Goal: Task Accomplishment & Management: Use online tool/utility

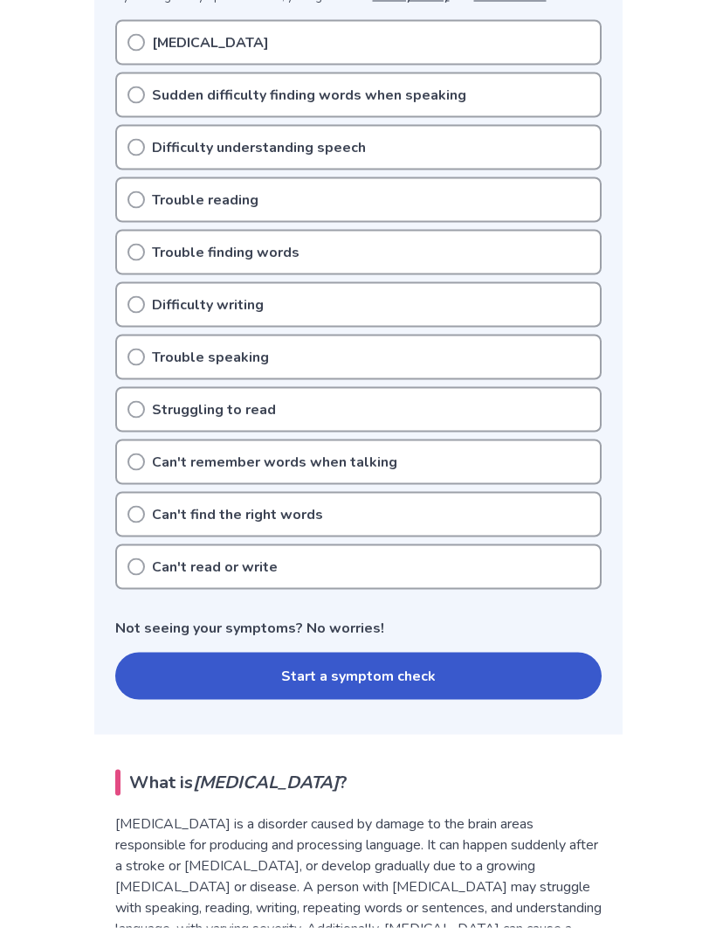
scroll to position [381, 0]
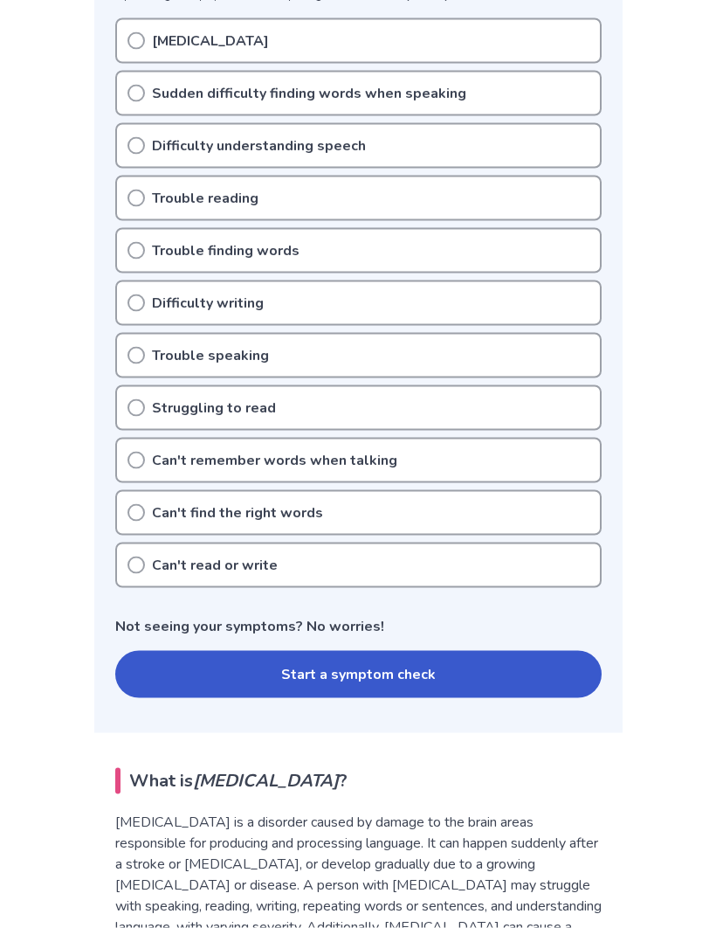
click at [417, 671] on button "Start a symptom check" at bounding box center [358, 674] width 486 height 47
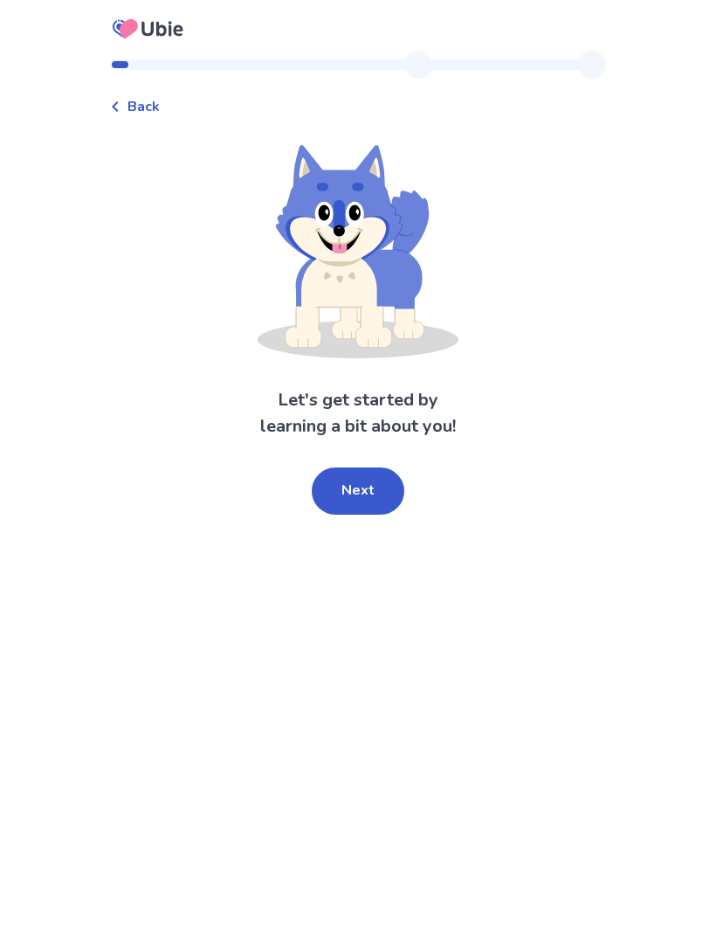
click at [376, 495] on button "Next" at bounding box center [358, 490] width 93 height 47
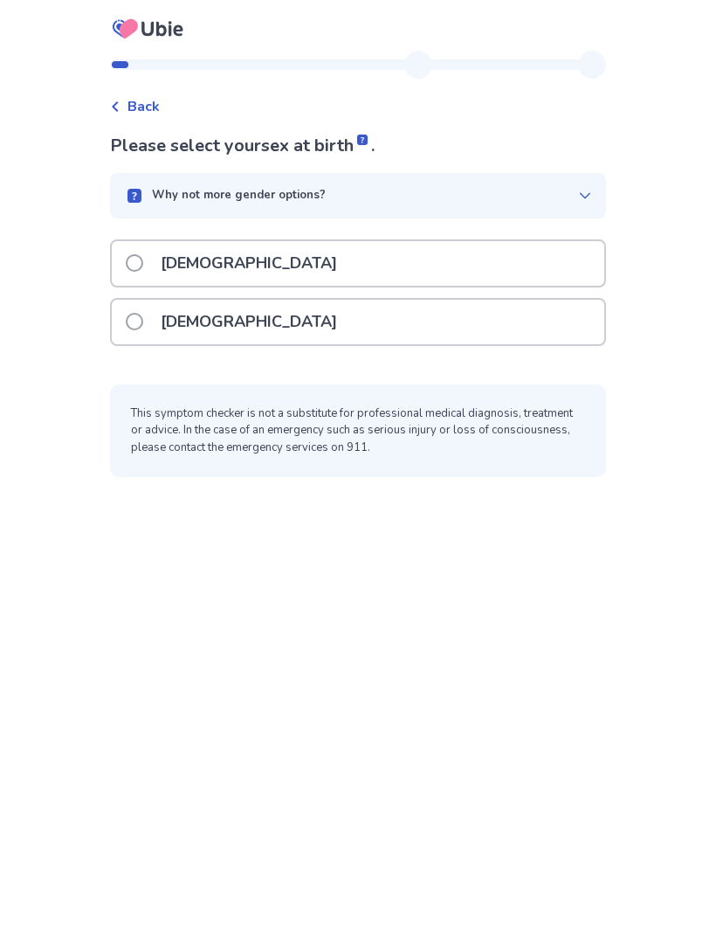
click at [160, 321] on label "Female" at bounding box center [237, 322] width 222 height 45
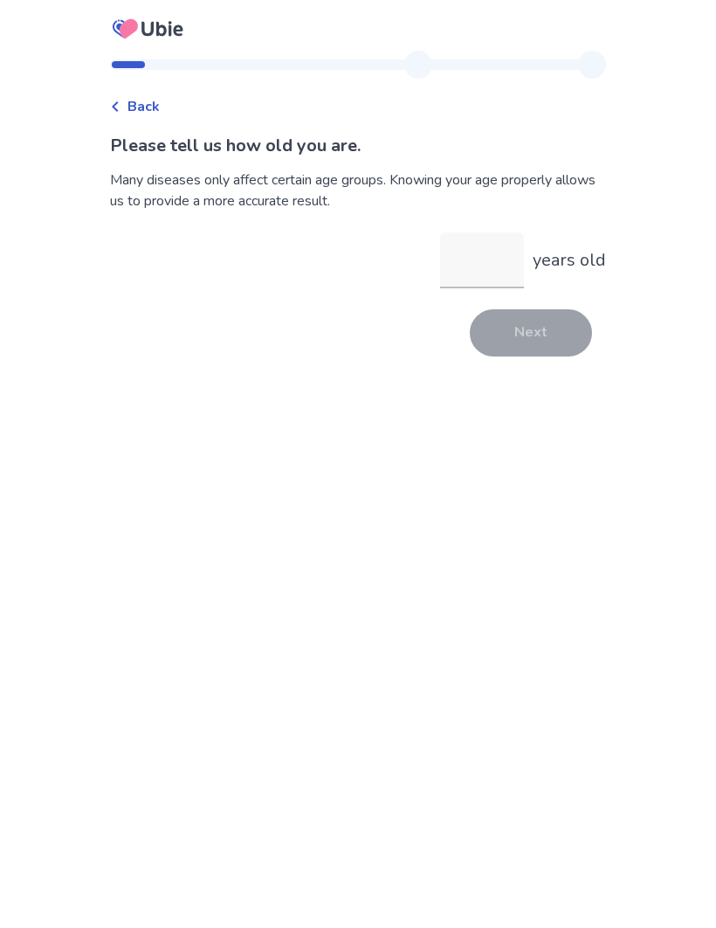
click at [473, 284] on input "years old" at bounding box center [482, 260] width 84 height 56
type input "**"
click at [534, 349] on button "Next" at bounding box center [531, 332] width 122 height 47
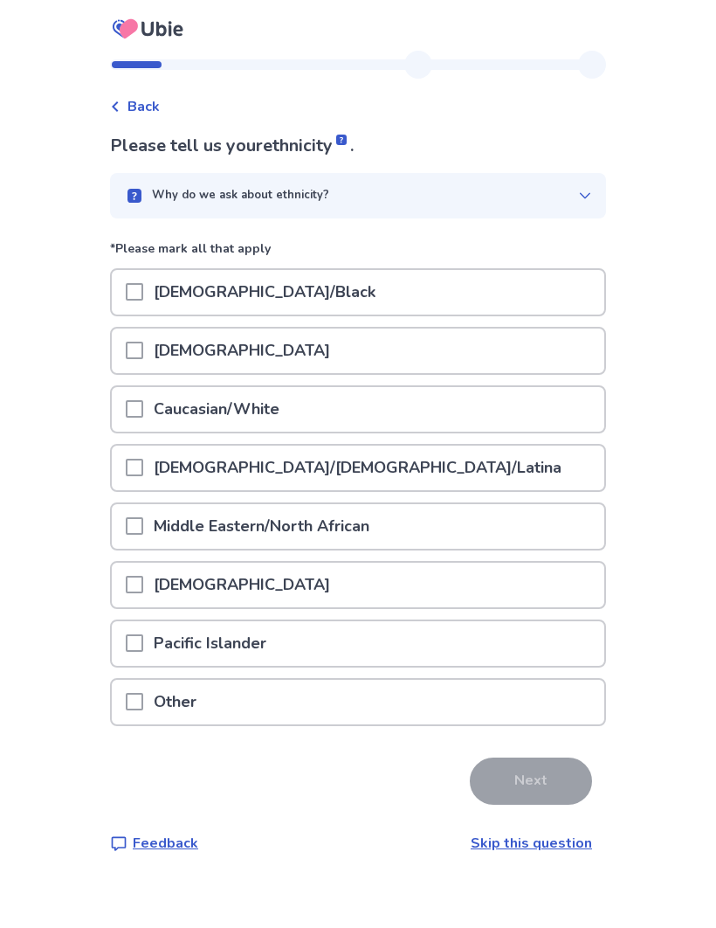
click at [143, 410] on span at bounding box center [134, 408] width 17 height 17
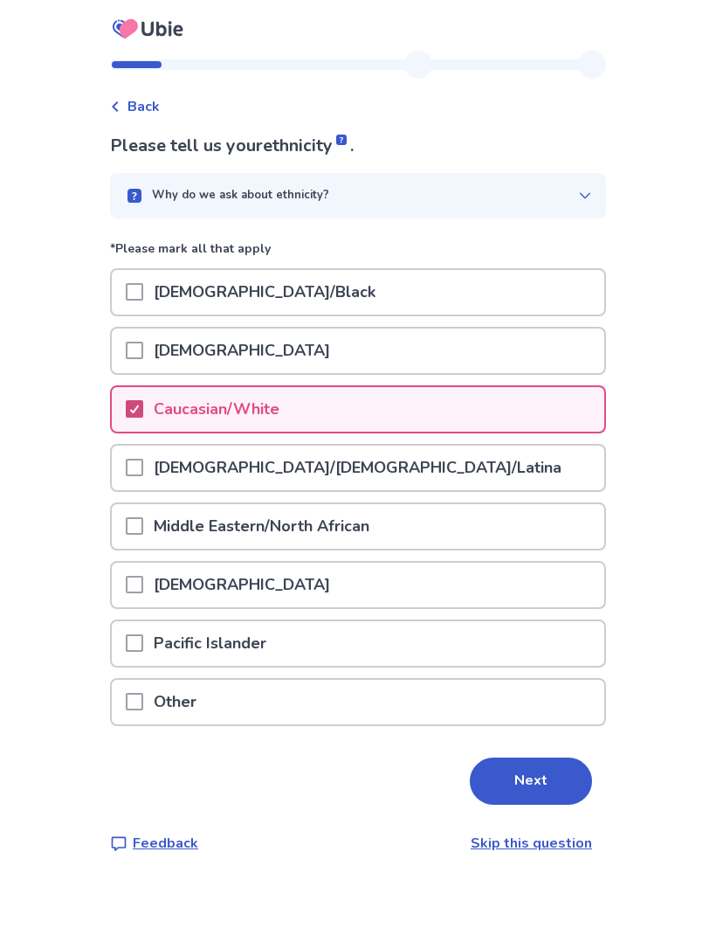
click at [536, 790] on button "Next" at bounding box center [531, 780] width 122 height 47
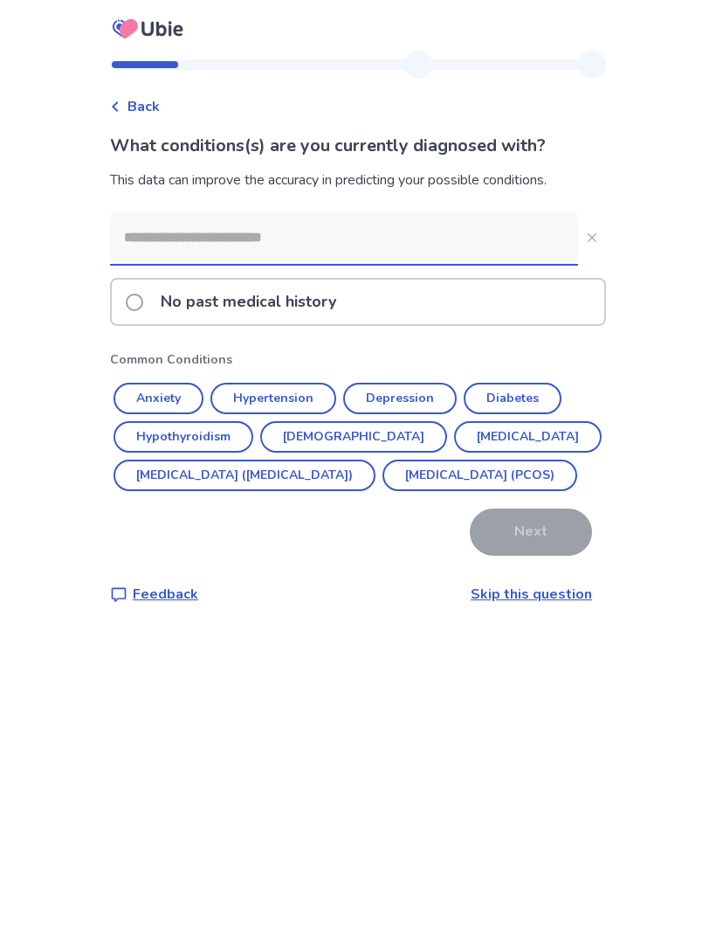
click at [190, 394] on button "Anxiety" at bounding box center [159, 398] width 90 height 31
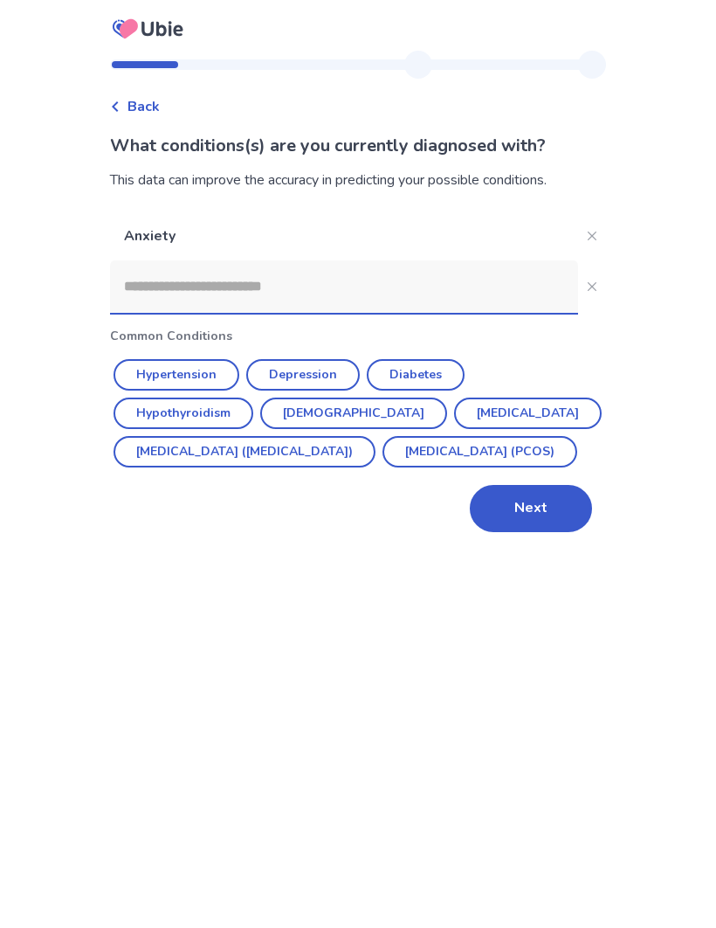
click at [307, 375] on button "Depression" at bounding box center [303, 374] width 114 height 31
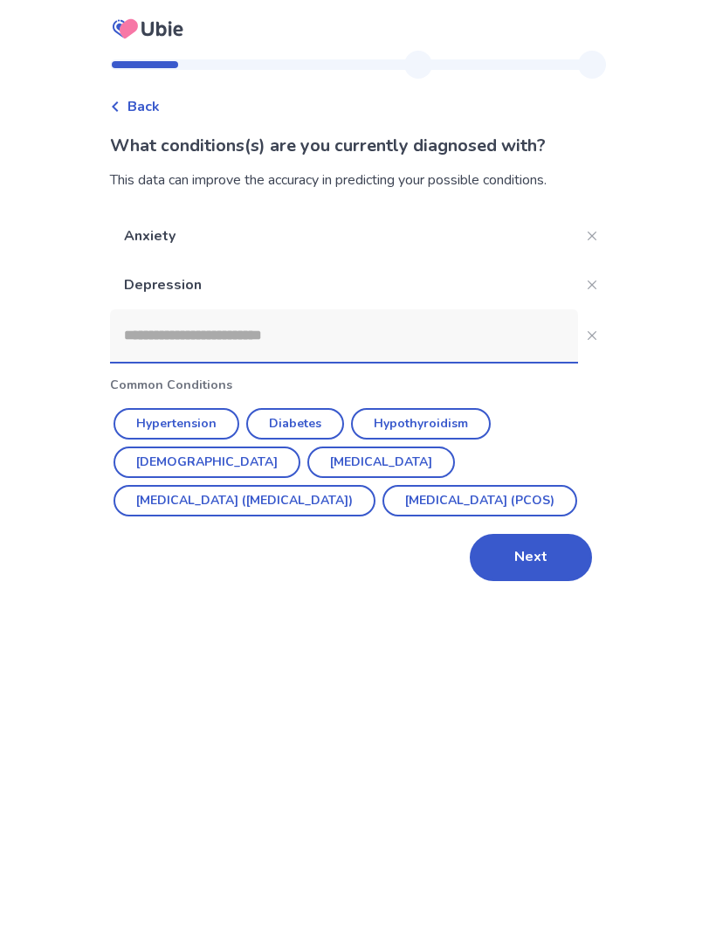
click at [383, 505] on button "Polycystic ovarian syndrome (PCOS)" at bounding box center [480, 500] width 195 height 31
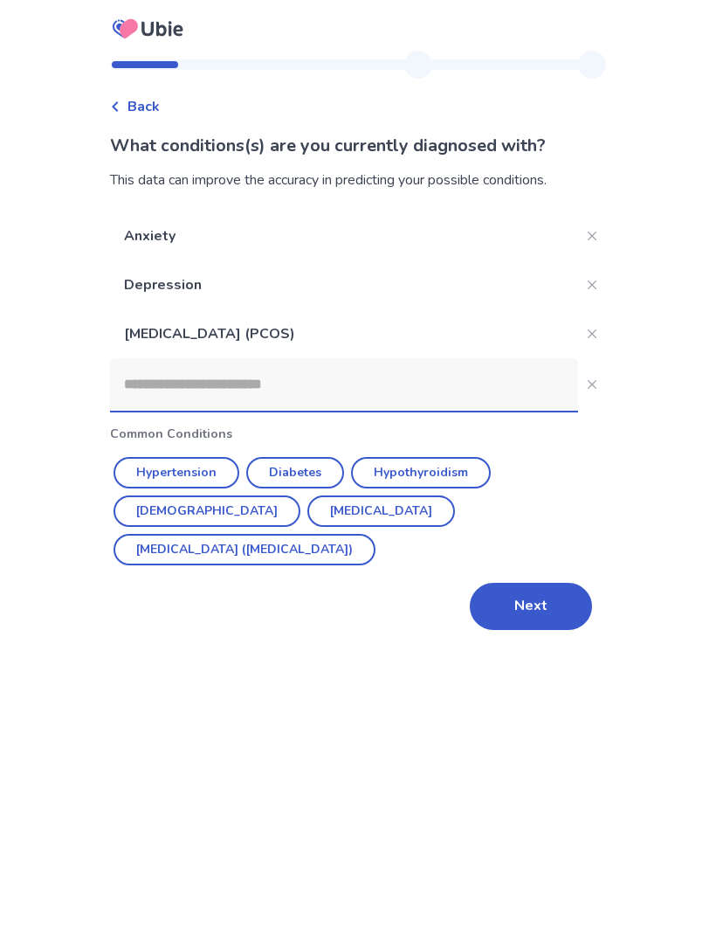
click at [538, 583] on button "Next" at bounding box center [531, 606] width 122 height 47
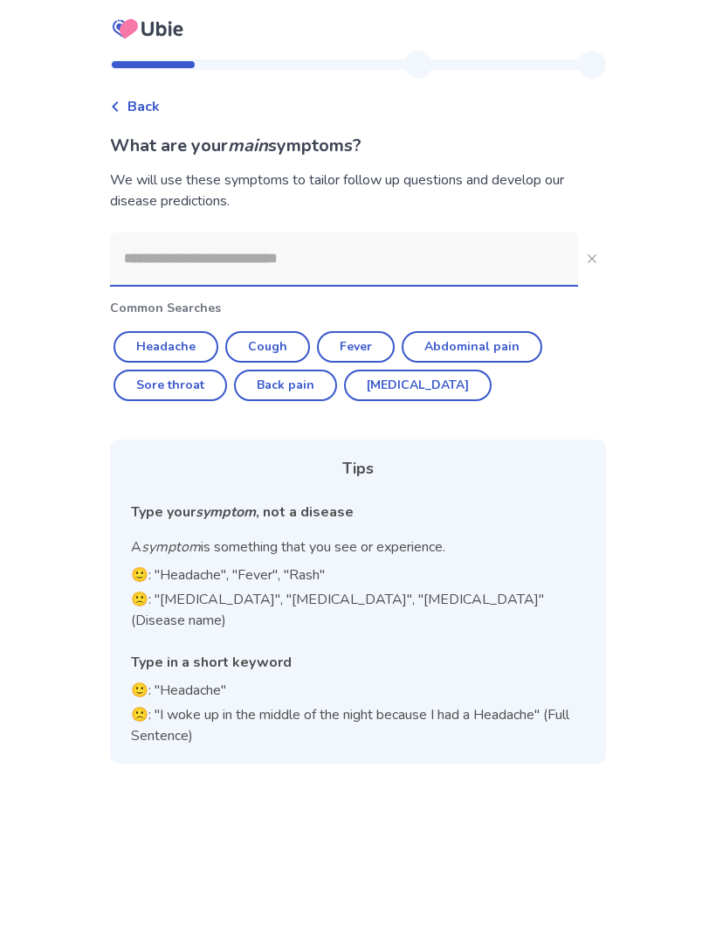
click at [314, 264] on input at bounding box center [344, 258] width 468 height 52
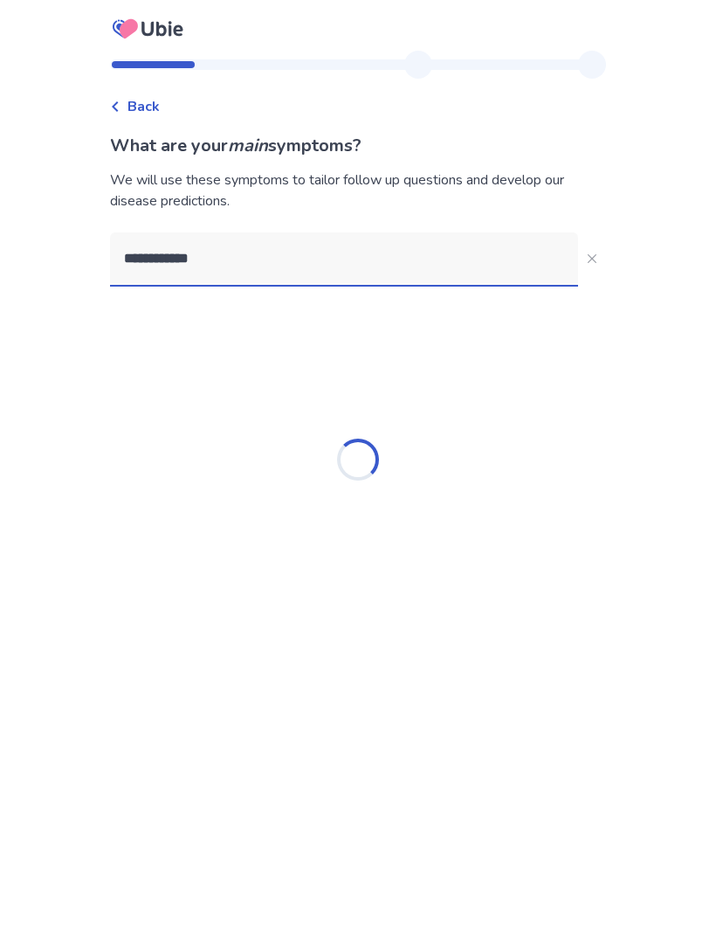
type input "**********"
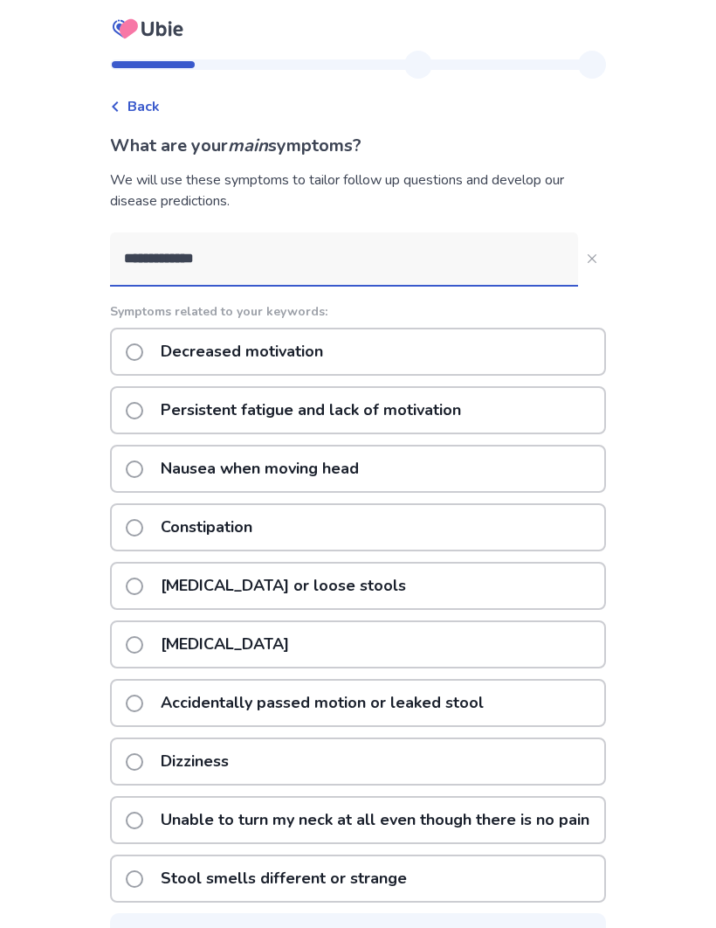
click at [143, 356] on span at bounding box center [134, 351] width 17 height 17
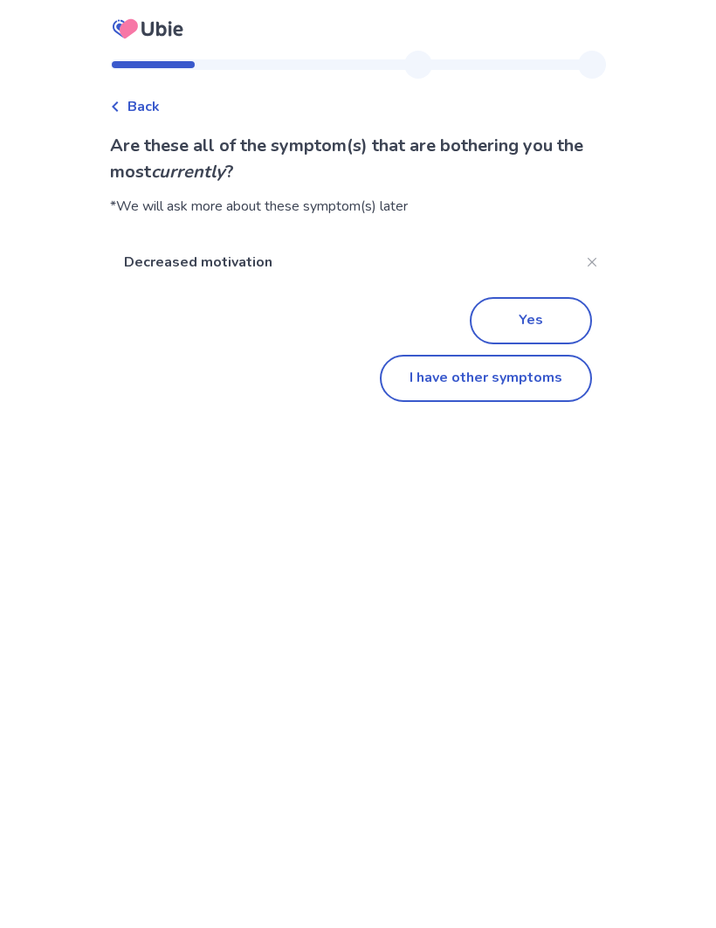
click at [519, 319] on button "Yes" at bounding box center [531, 320] width 122 height 47
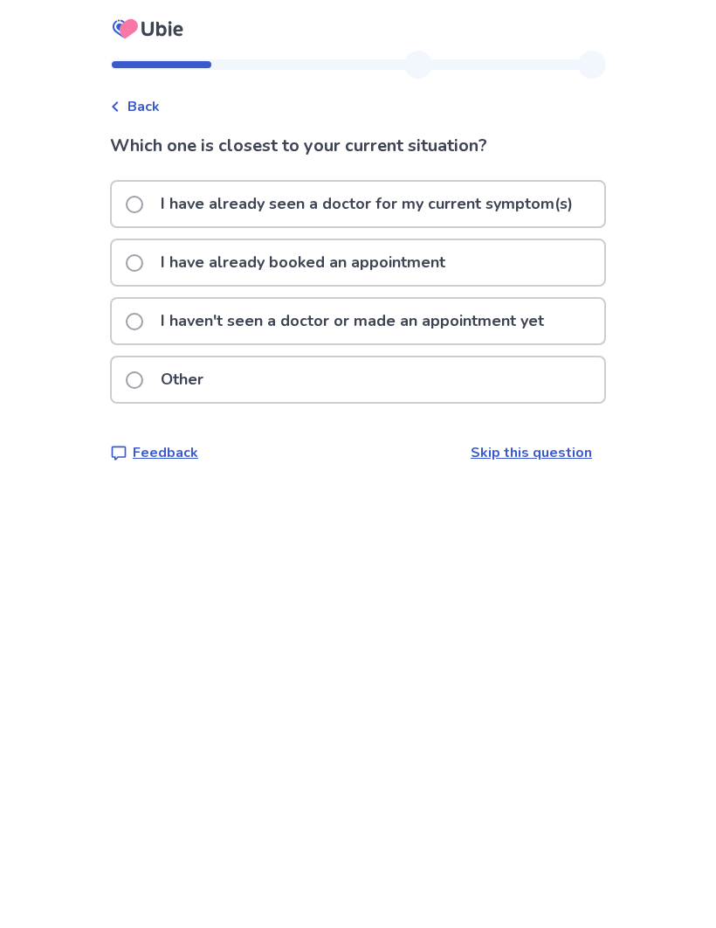
click at [143, 212] on span at bounding box center [134, 204] width 17 height 17
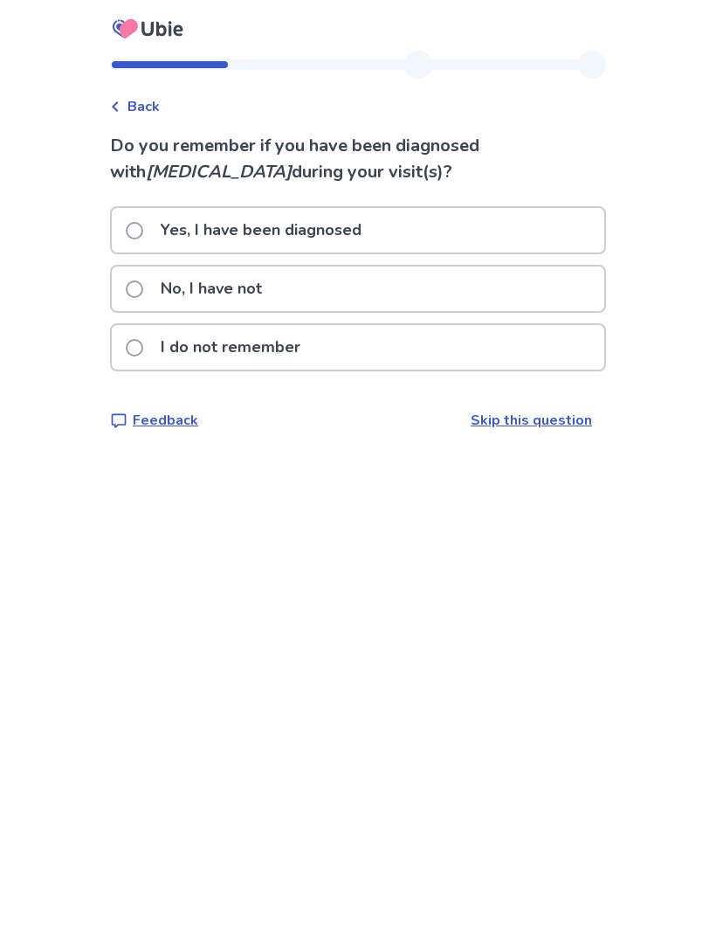
click at [149, 299] on label "No, I have not" at bounding box center [199, 288] width 147 height 45
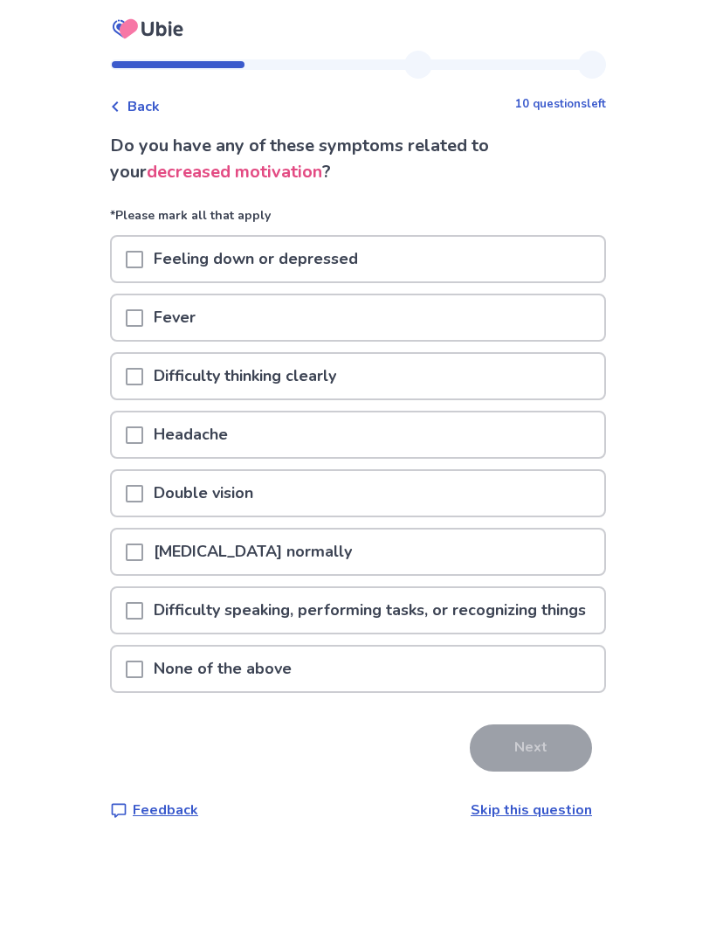
click at [143, 265] on span at bounding box center [134, 259] width 17 height 17
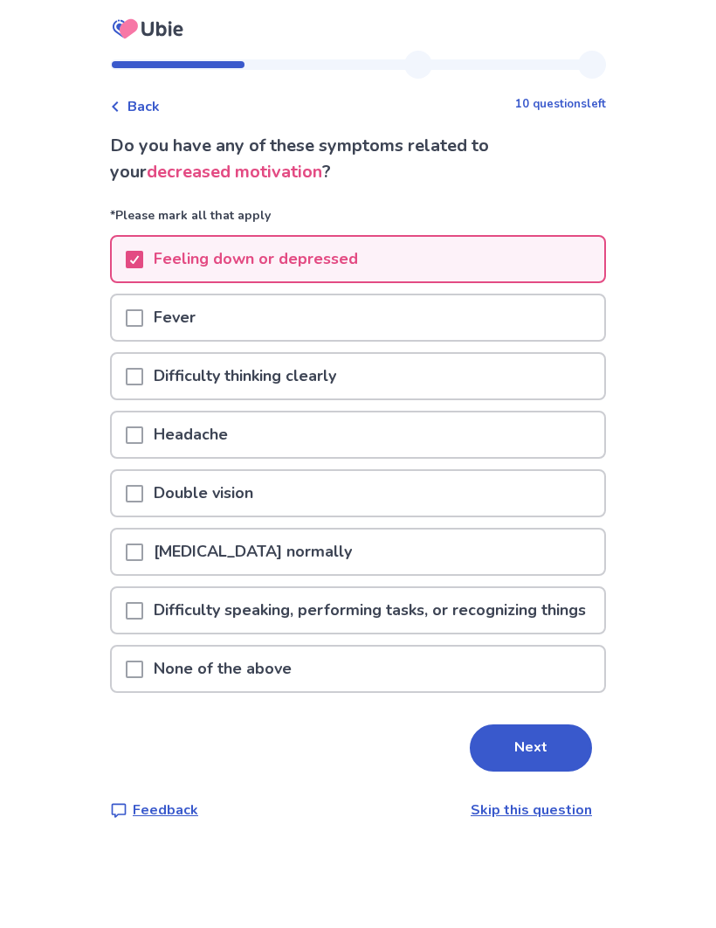
click at [143, 380] on span at bounding box center [134, 376] width 17 height 17
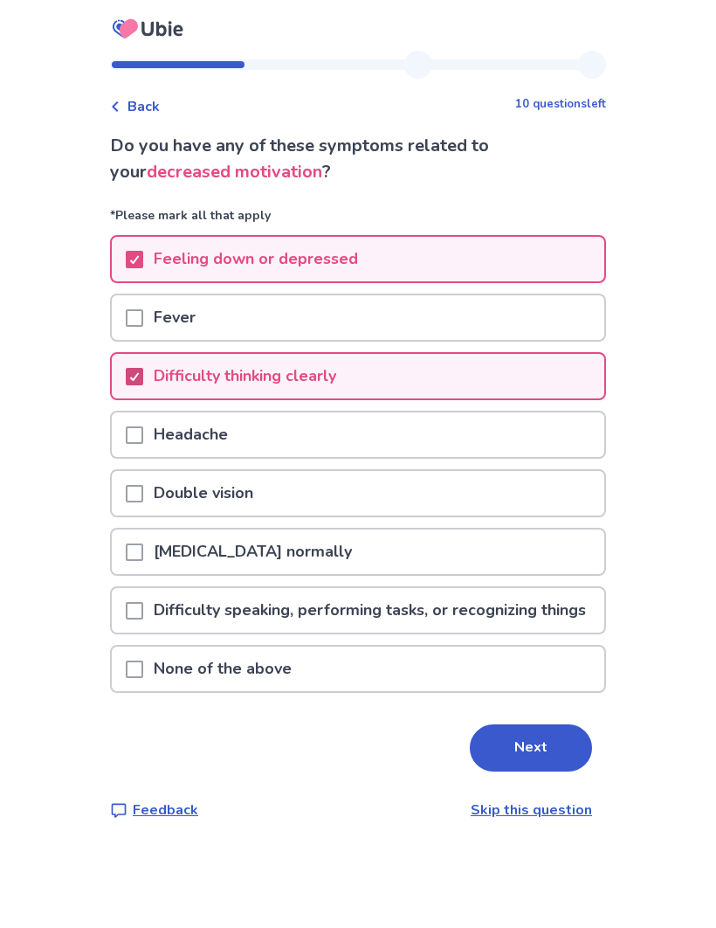
click at [539, 771] on button "Next" at bounding box center [531, 747] width 122 height 47
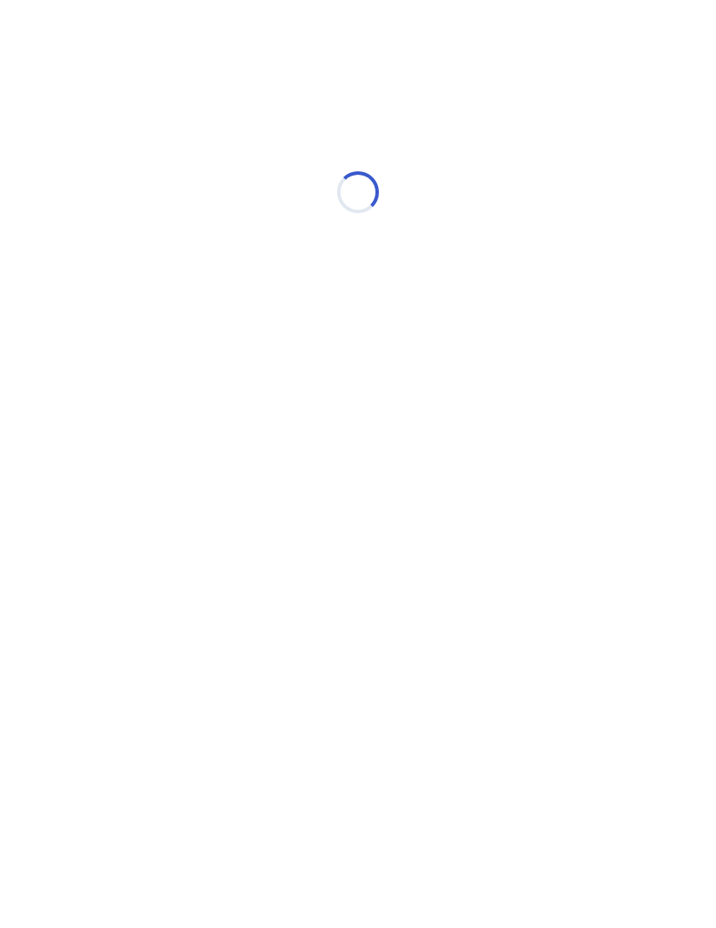
select select "*"
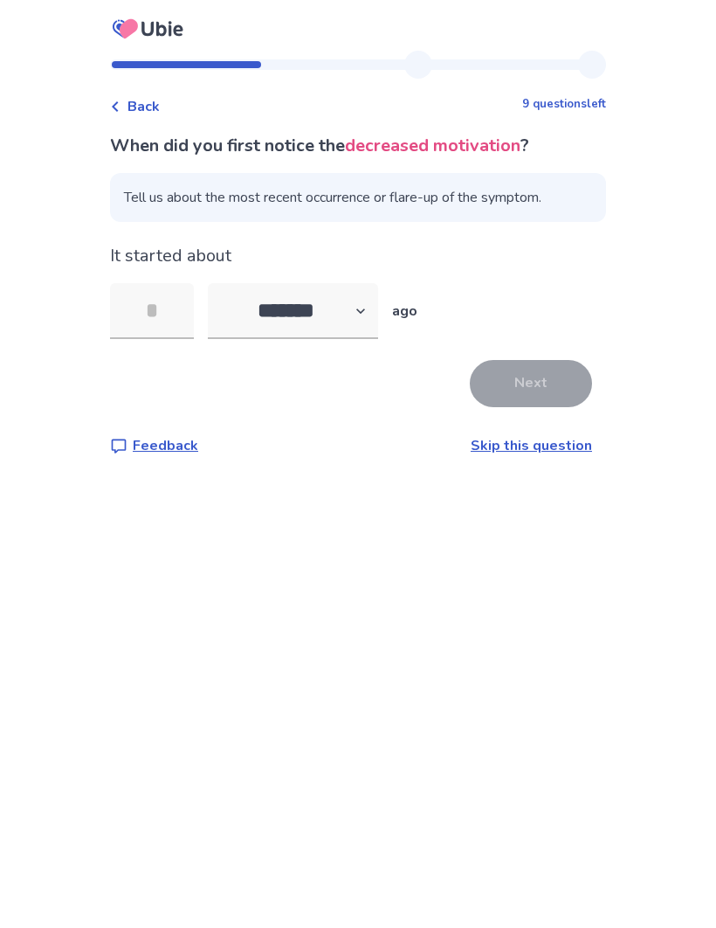
click at [169, 324] on input "tel" at bounding box center [152, 311] width 84 height 56
type input "**"
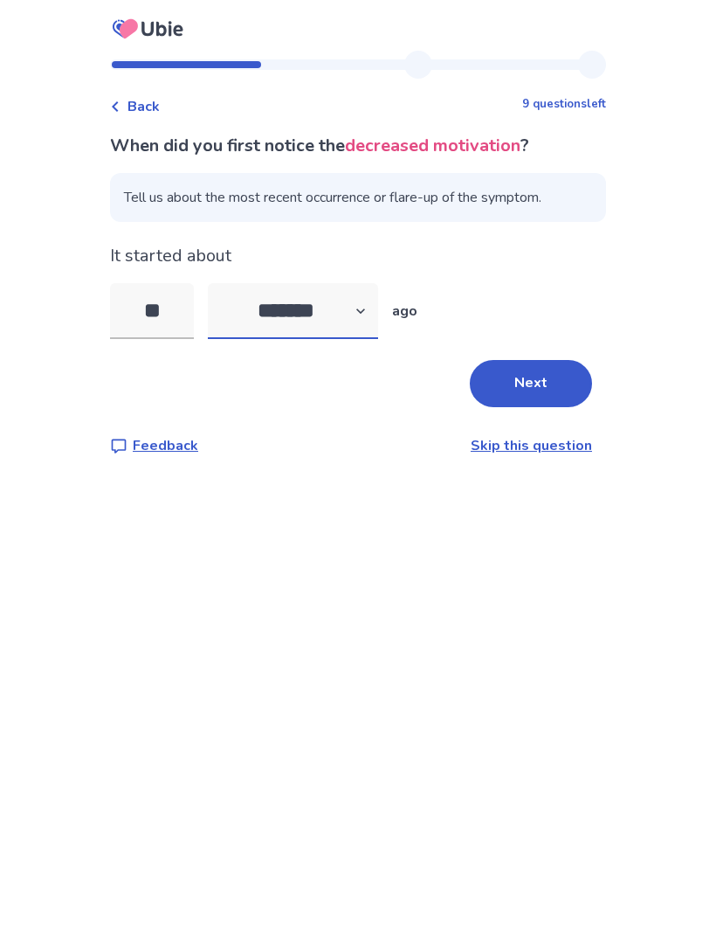
click at [276, 311] on select "******* ****** ******* ******** *******" at bounding box center [293, 311] width 170 height 56
select select "*"
click at [535, 393] on button "Next" at bounding box center [531, 383] width 122 height 47
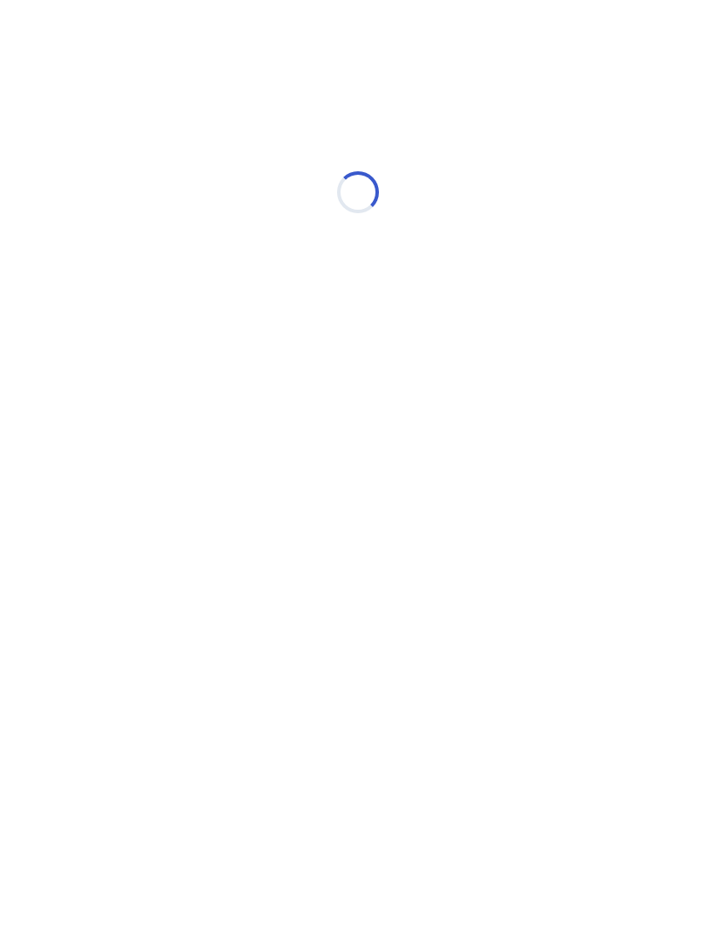
select select "*"
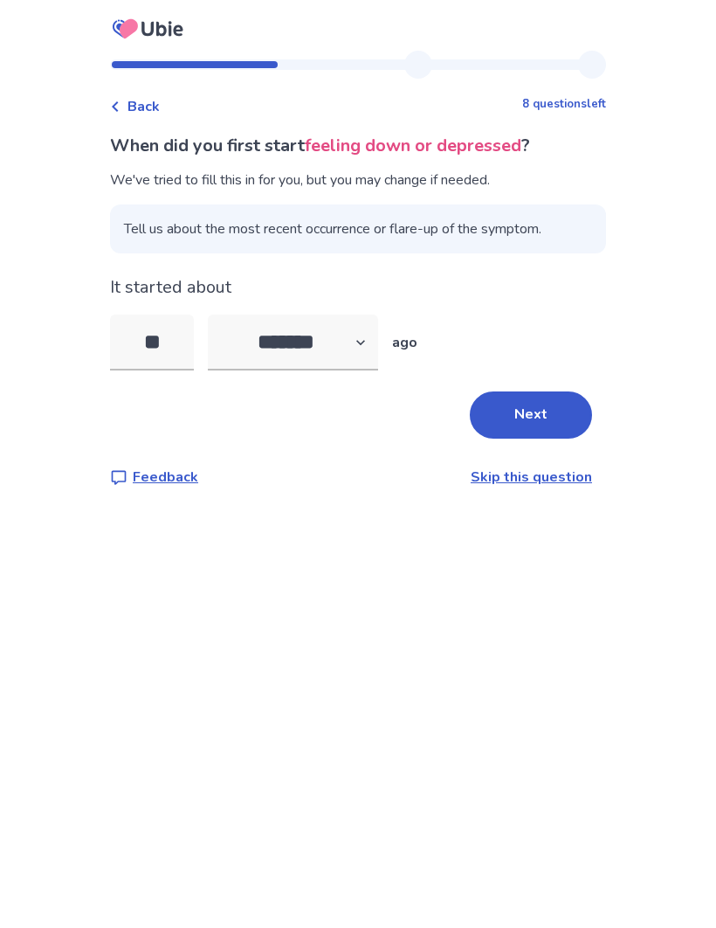
click at [186, 346] on input "**" at bounding box center [152, 342] width 84 height 56
type input "*"
type input "**"
click at [527, 414] on button "Next" at bounding box center [531, 414] width 122 height 47
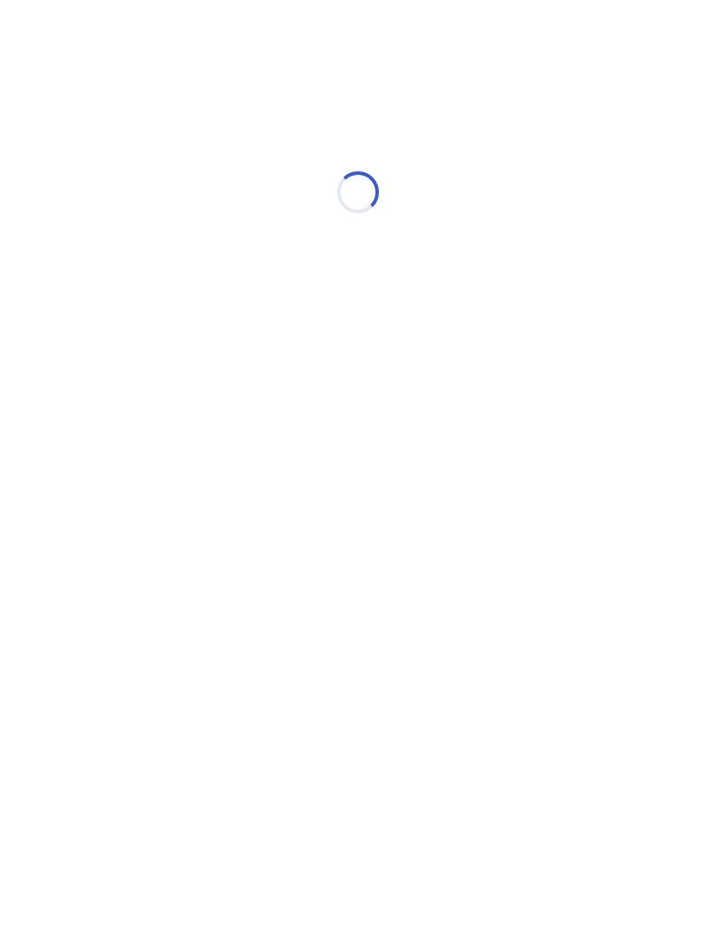
select select "*"
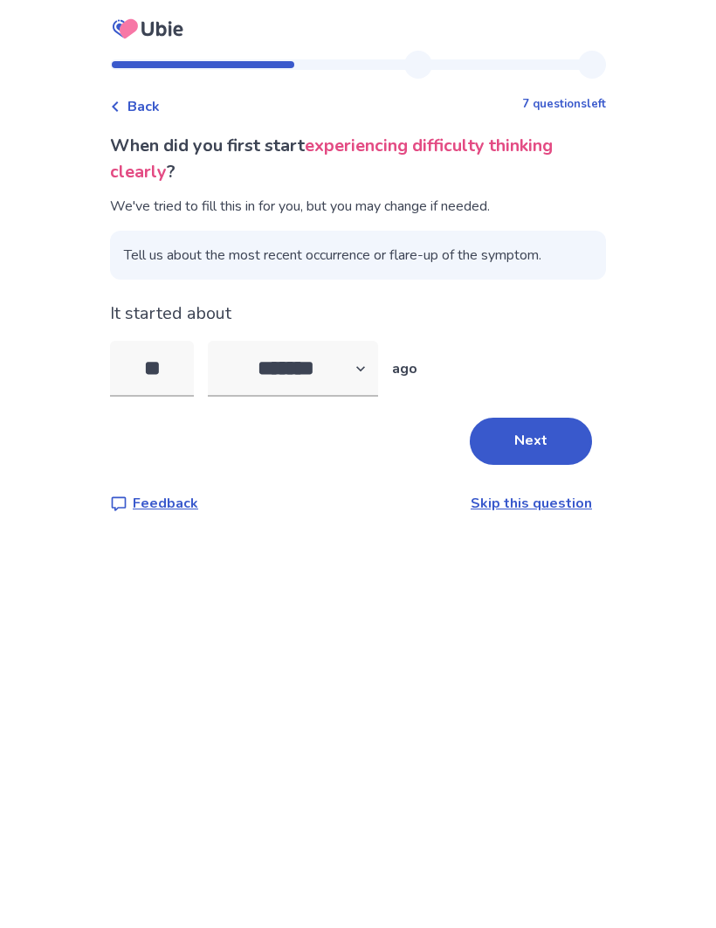
click at [184, 369] on input "**" at bounding box center [152, 369] width 84 height 56
click at [369, 373] on select "******* ****** ******* ******** *******" at bounding box center [293, 369] width 170 height 56
click at [182, 369] on input "**" at bounding box center [152, 369] width 84 height 56
type input "*"
type input "**"
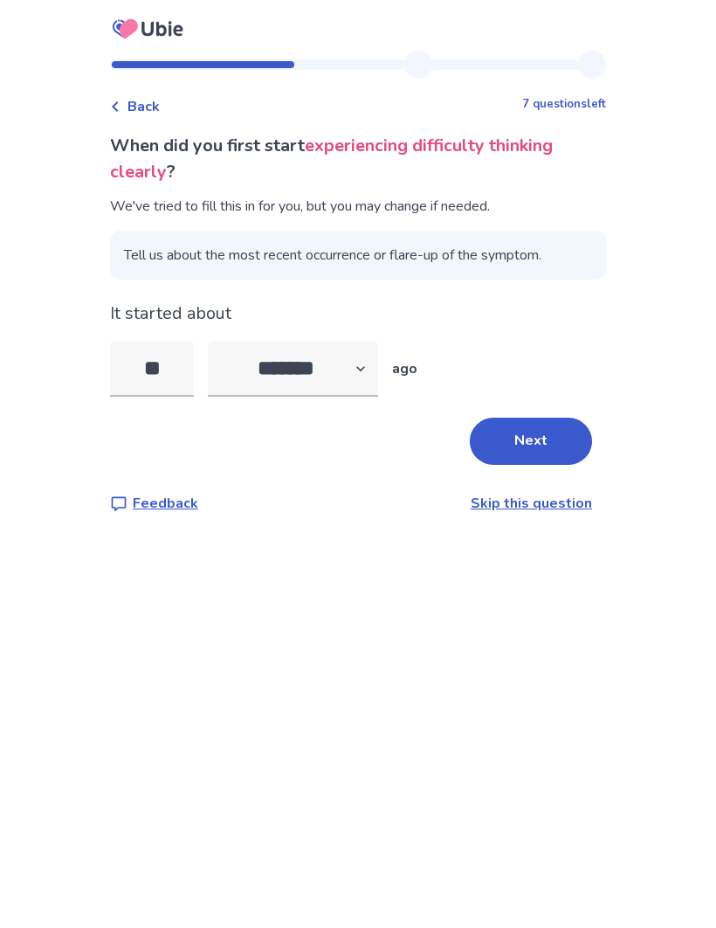
click at [543, 438] on button "Next" at bounding box center [531, 440] width 122 height 47
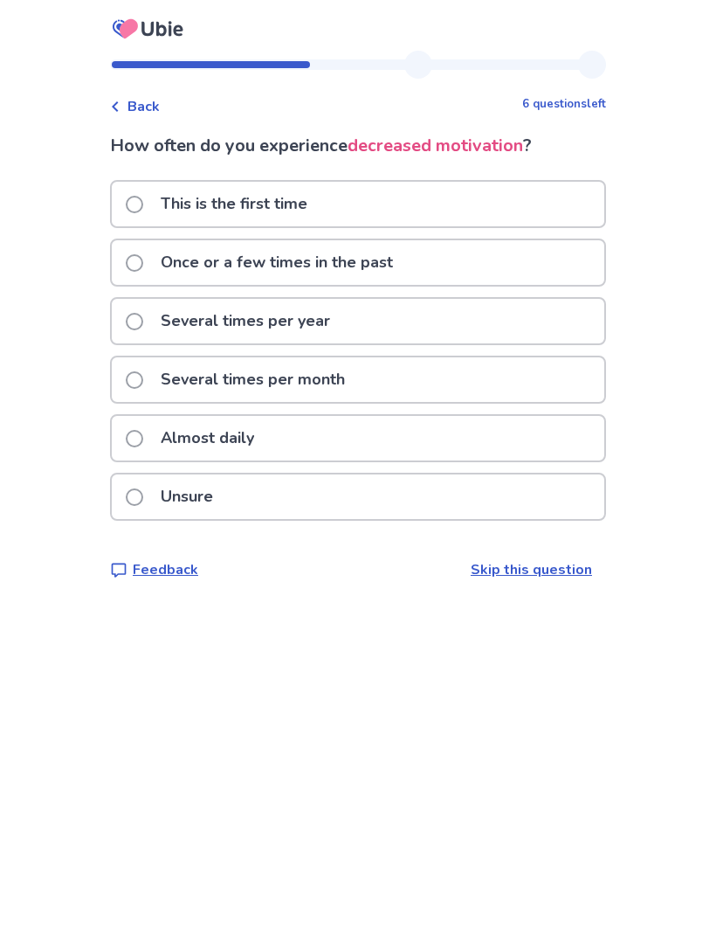
click at [143, 435] on span at bounding box center [134, 438] width 17 height 17
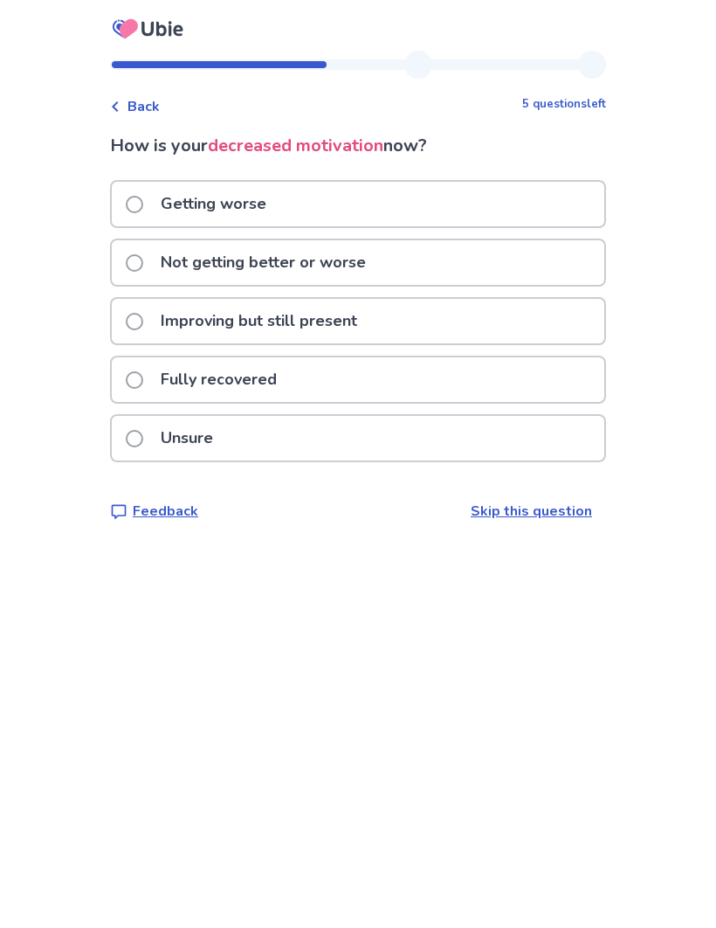
click at [143, 266] on span at bounding box center [134, 262] width 17 height 17
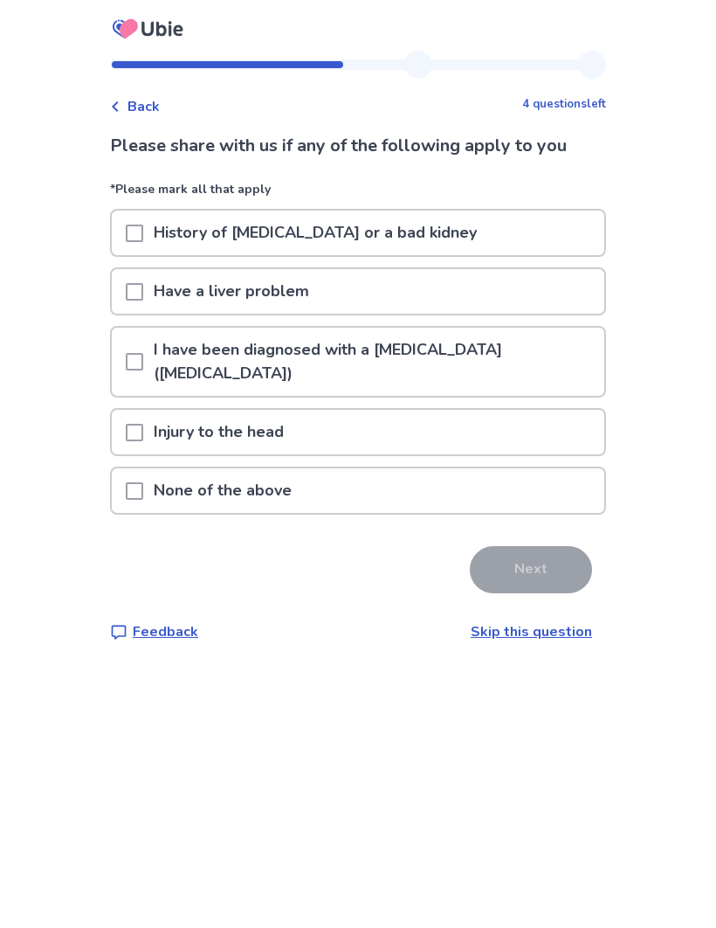
click at [143, 482] on span at bounding box center [134, 490] width 17 height 17
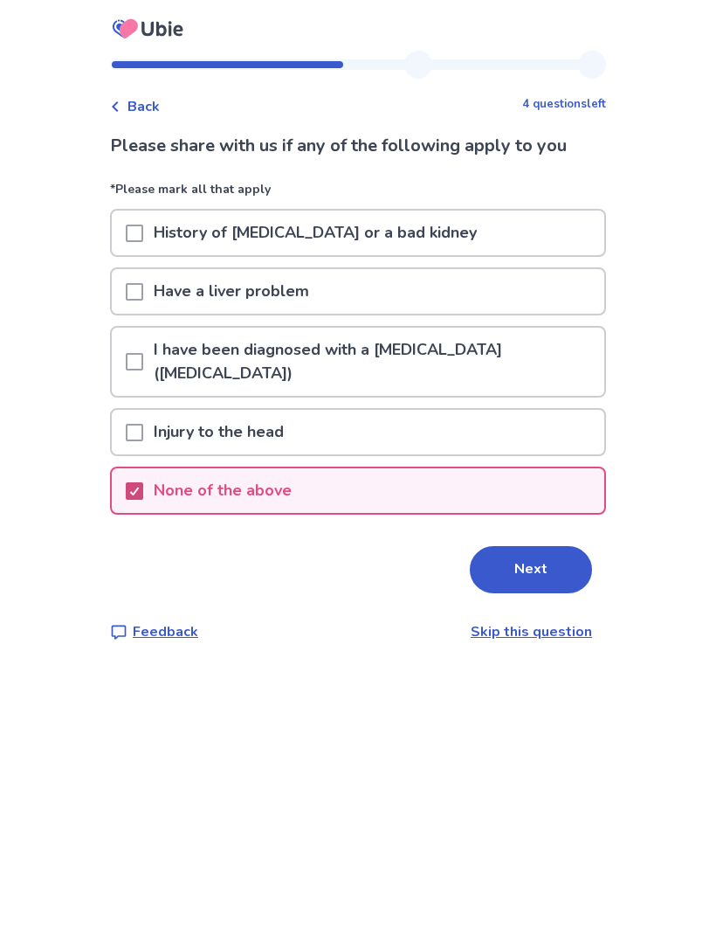
click at [523, 546] on button "Next" at bounding box center [531, 569] width 122 height 47
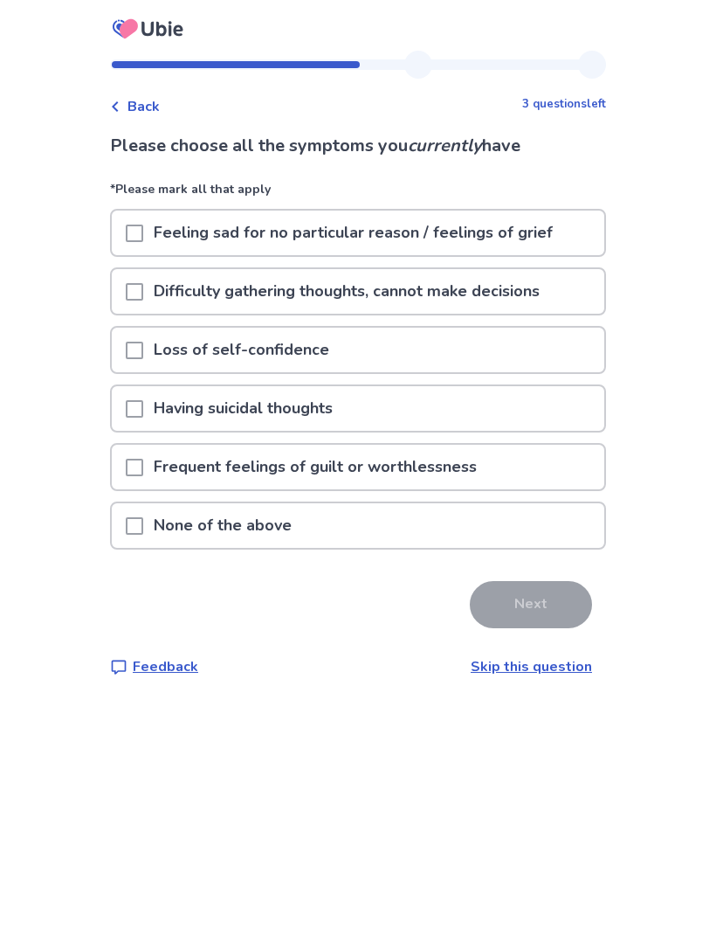
click at [143, 243] on div at bounding box center [134, 232] width 17 height 45
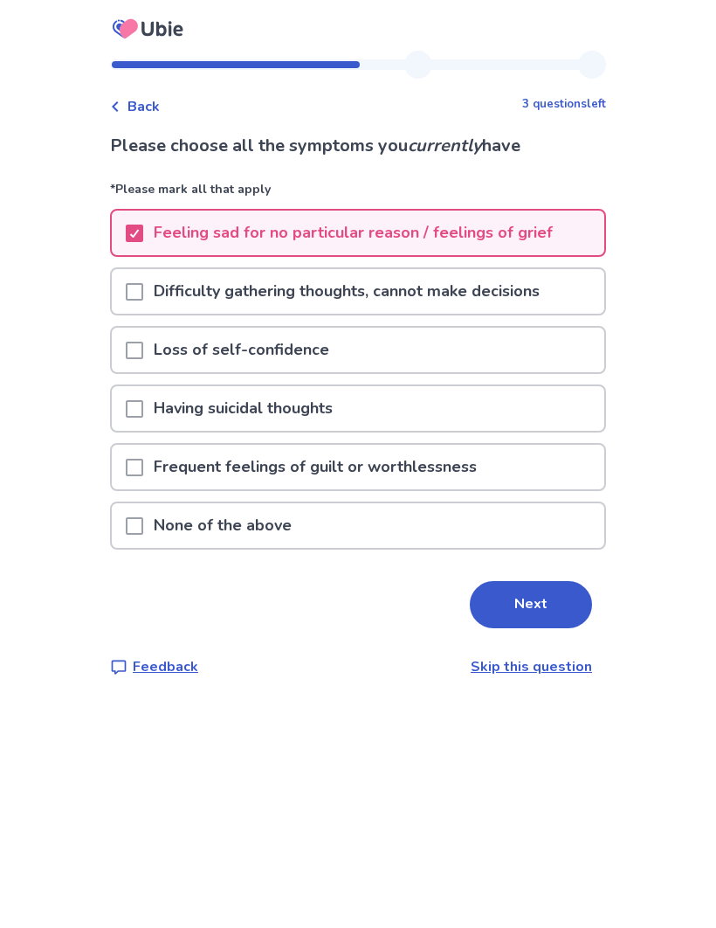
click at [143, 295] on span at bounding box center [134, 291] width 17 height 17
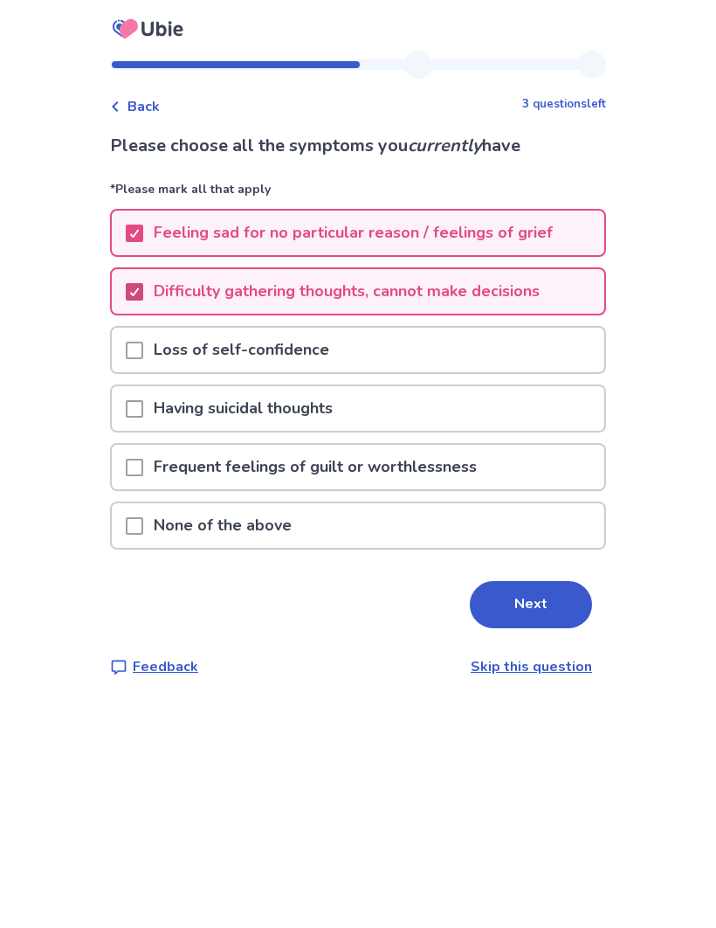
click at [529, 604] on button "Next" at bounding box center [531, 604] width 122 height 47
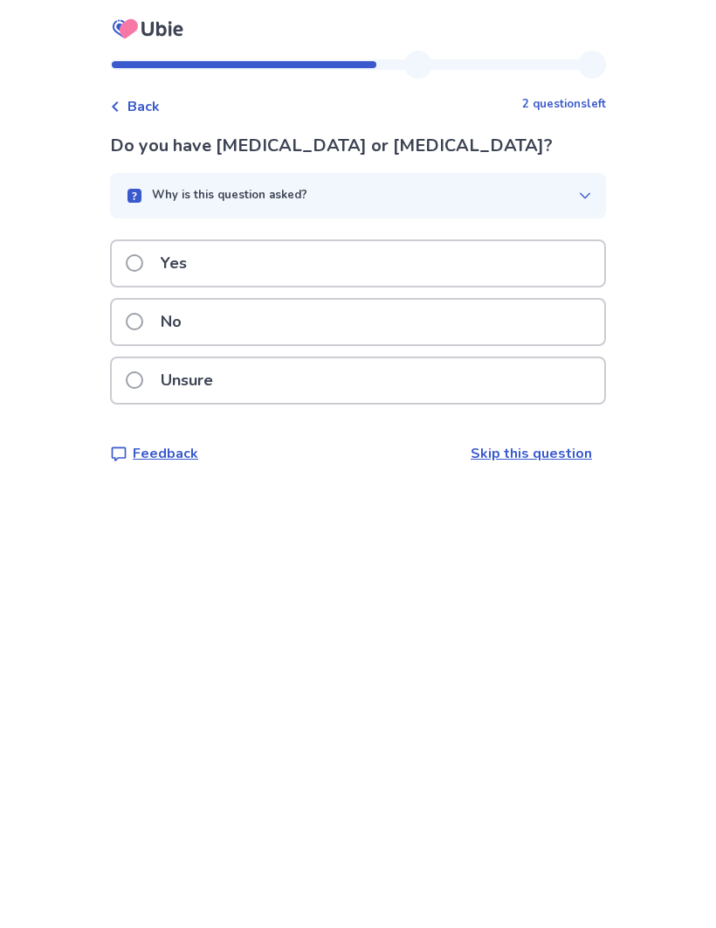
click at [143, 266] on span at bounding box center [134, 262] width 17 height 17
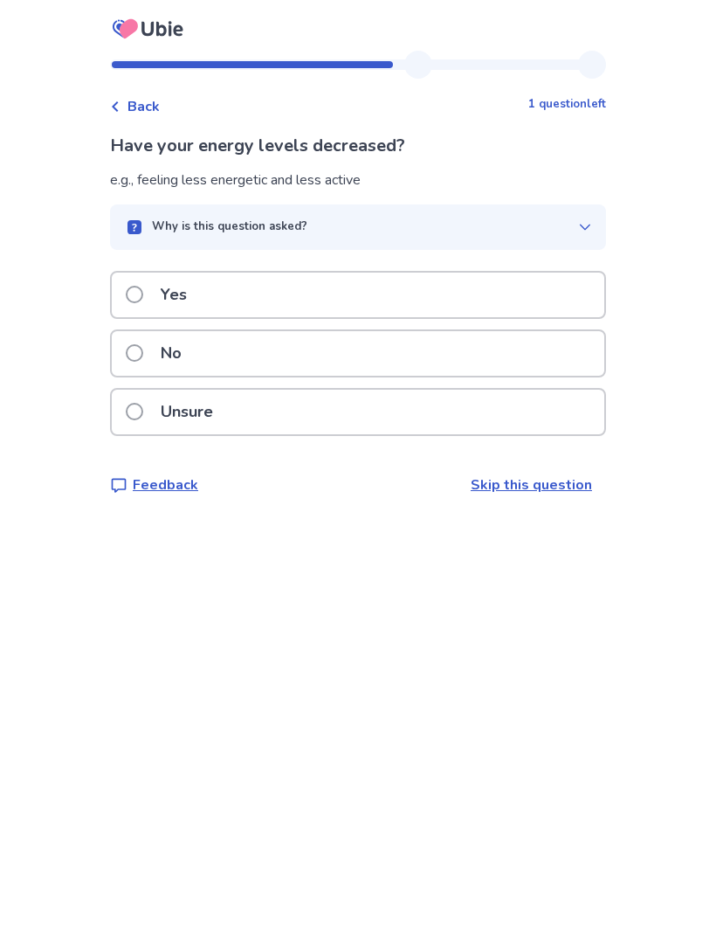
click at [143, 300] on span at bounding box center [134, 294] width 17 height 17
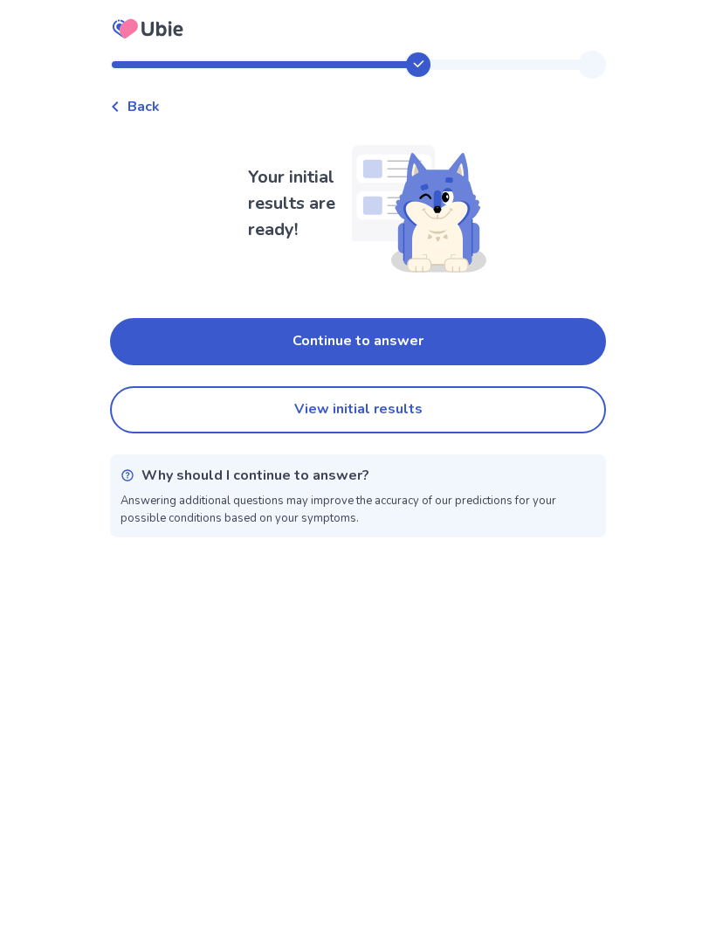
click at [408, 344] on button "Continue to answer" at bounding box center [358, 341] width 496 height 47
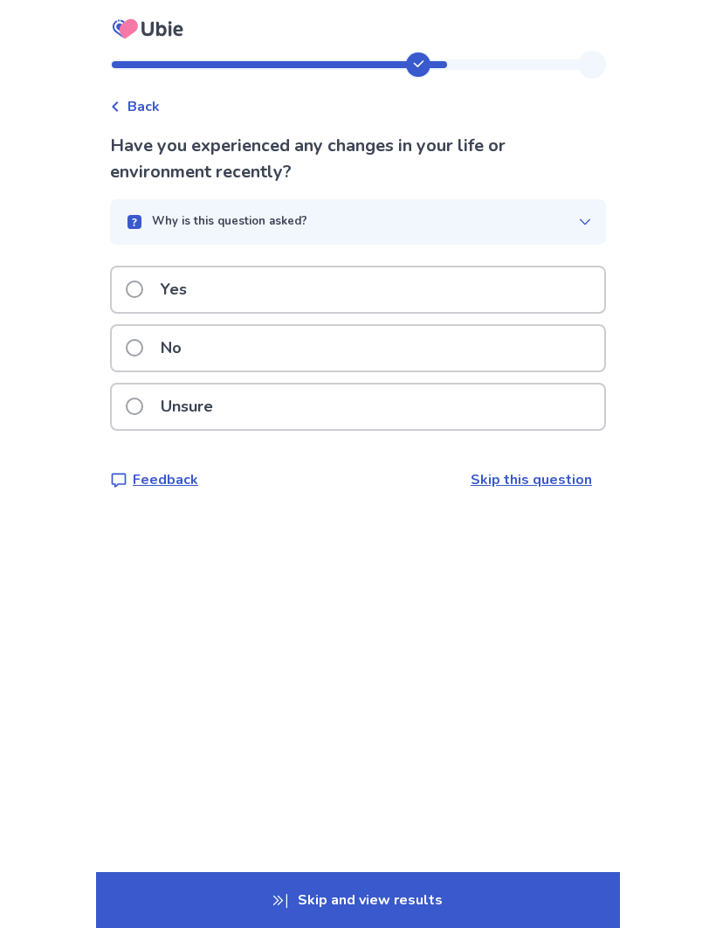
click at [136, 299] on label "Yes" at bounding box center [162, 289] width 72 height 45
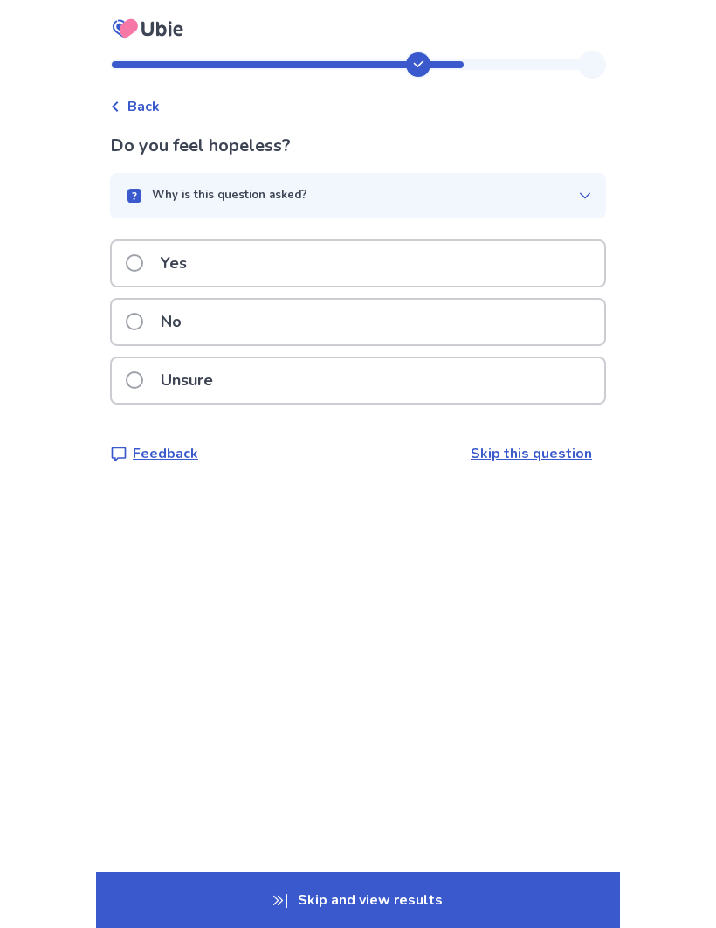
click at [143, 328] on span at bounding box center [134, 321] width 17 height 17
click at [152, 274] on label "Yes" at bounding box center [162, 263] width 72 height 45
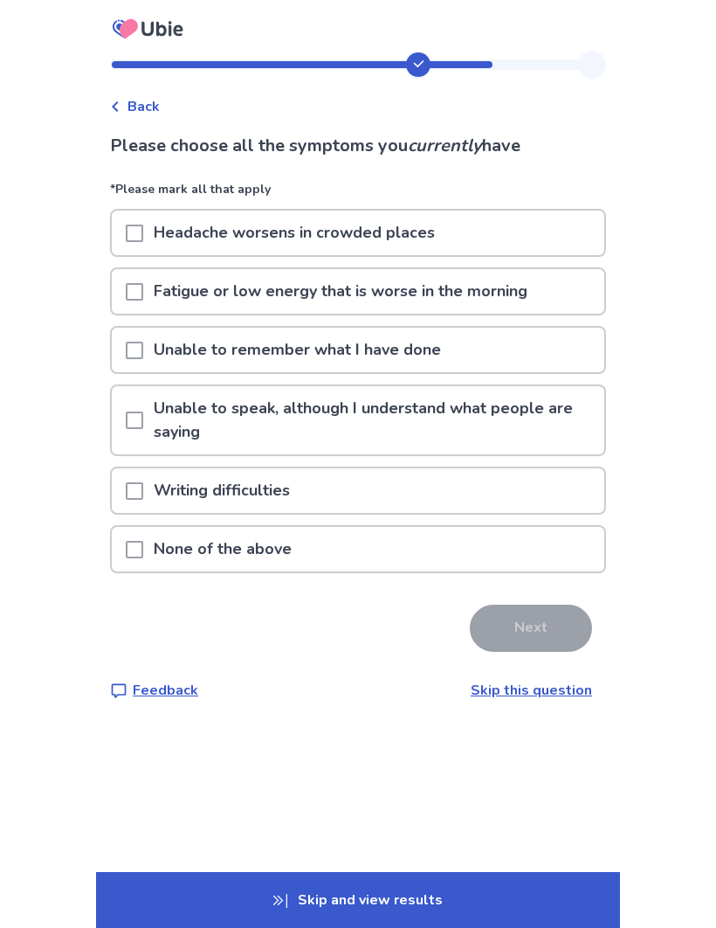
click at [143, 299] on span at bounding box center [134, 291] width 17 height 17
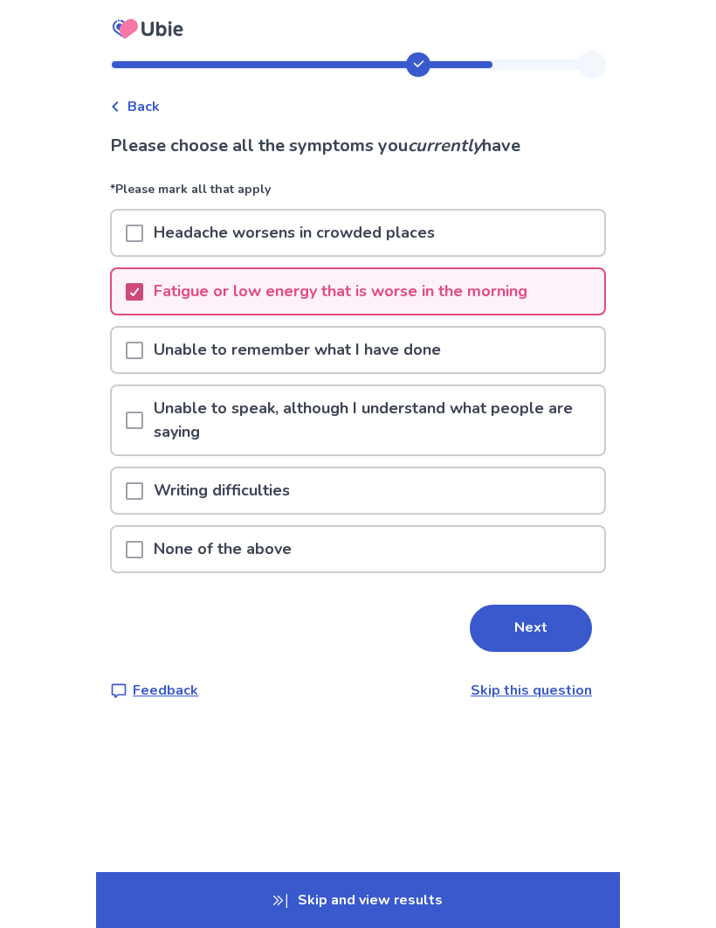
click at [539, 631] on button "Next" at bounding box center [531, 627] width 122 height 47
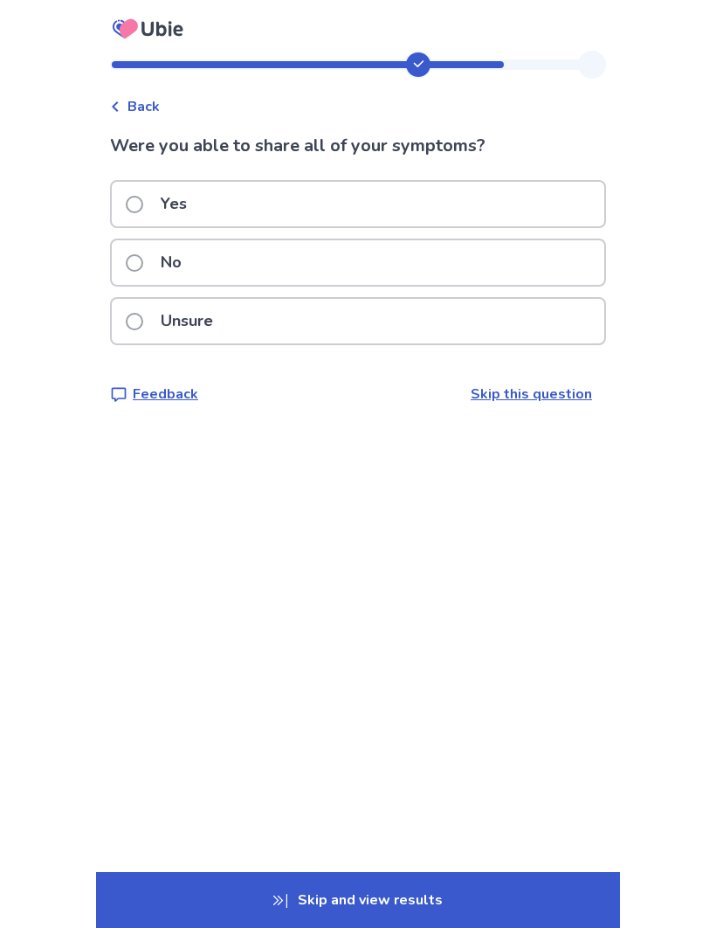
click at [143, 269] on span at bounding box center [134, 262] width 17 height 17
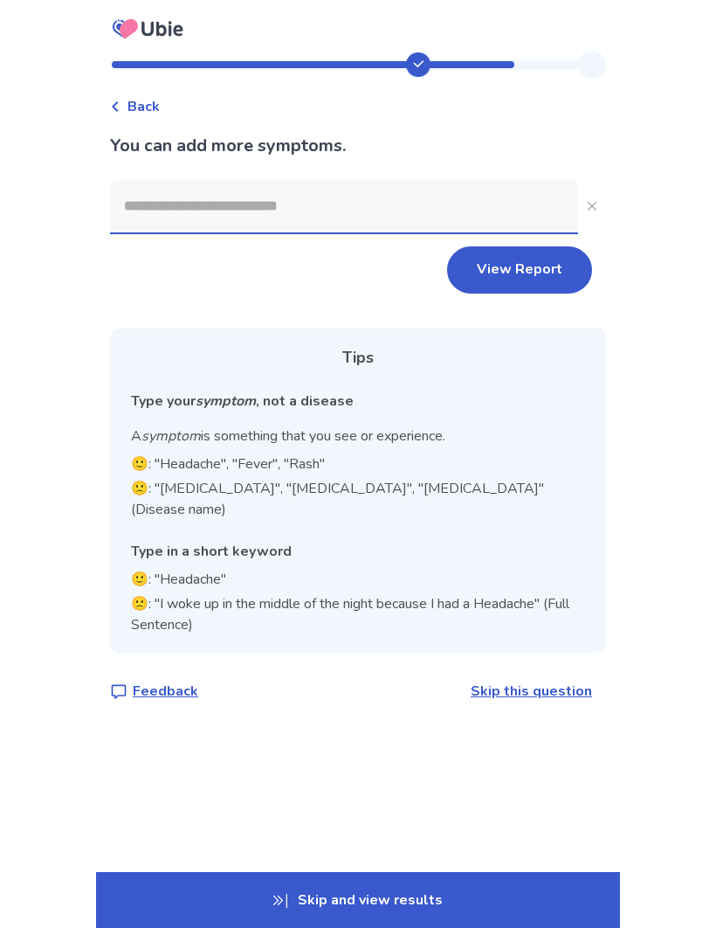
click at [266, 211] on input at bounding box center [344, 206] width 468 height 52
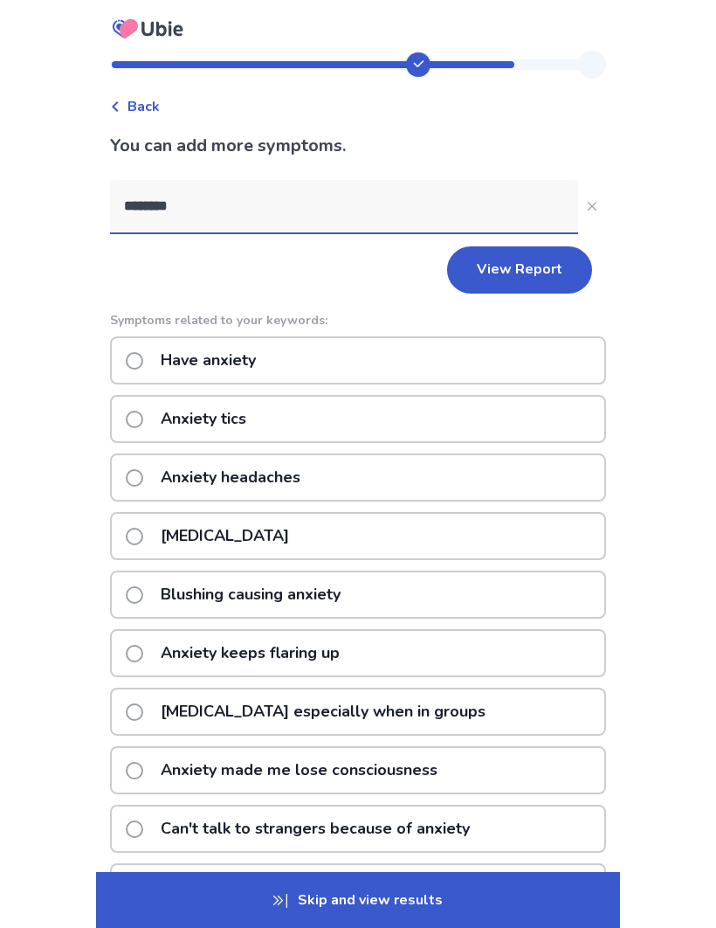
type input "*******"
click at [143, 369] on label "Have anxiety" at bounding box center [196, 360] width 141 height 45
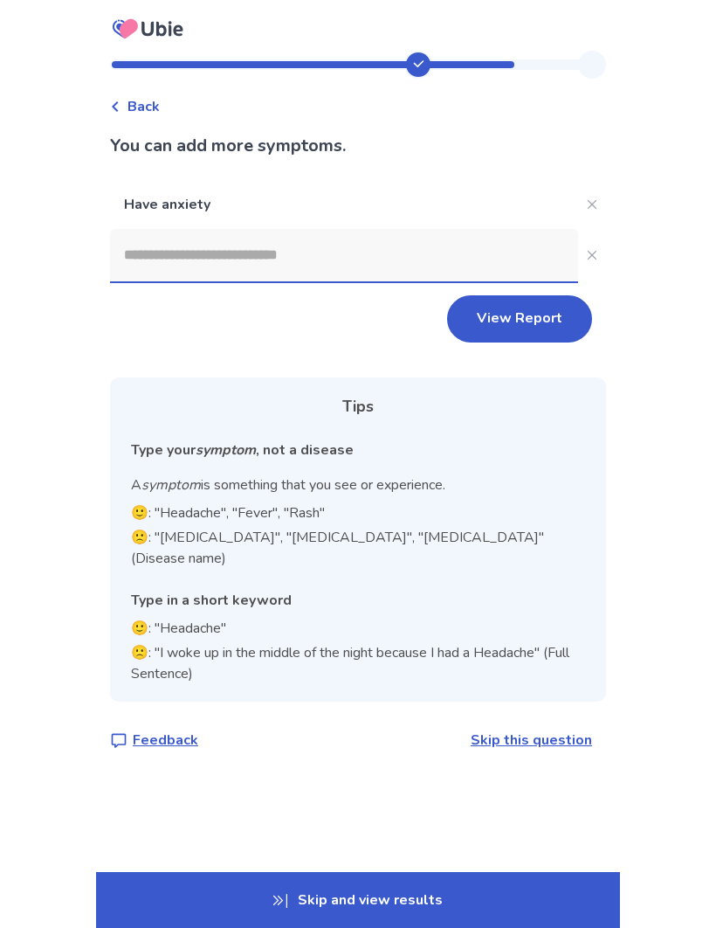
click at [309, 256] on input at bounding box center [344, 255] width 468 height 52
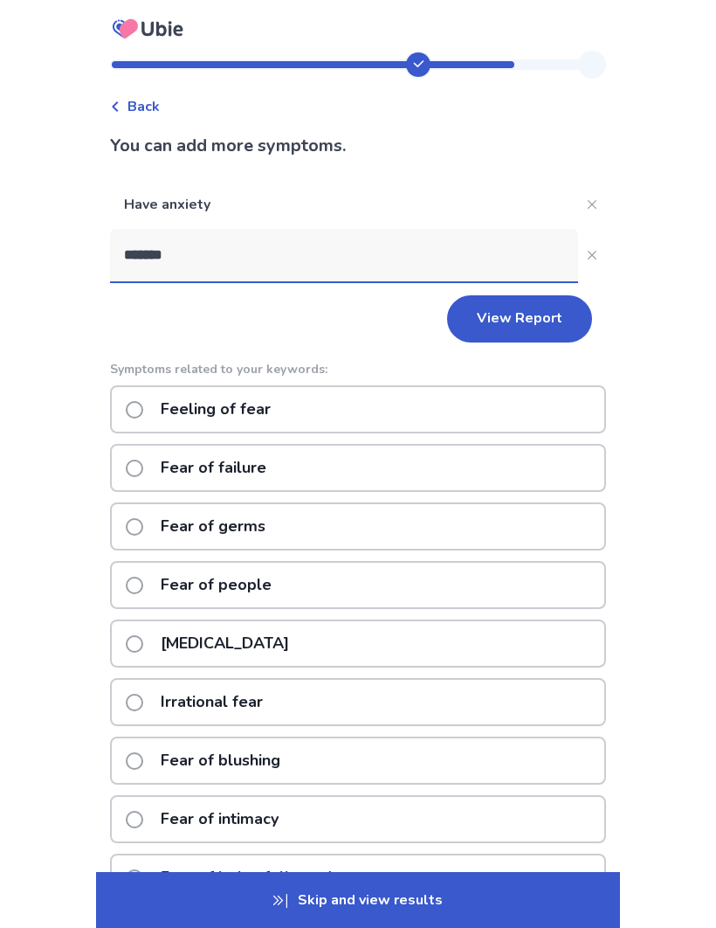
type input "*******"
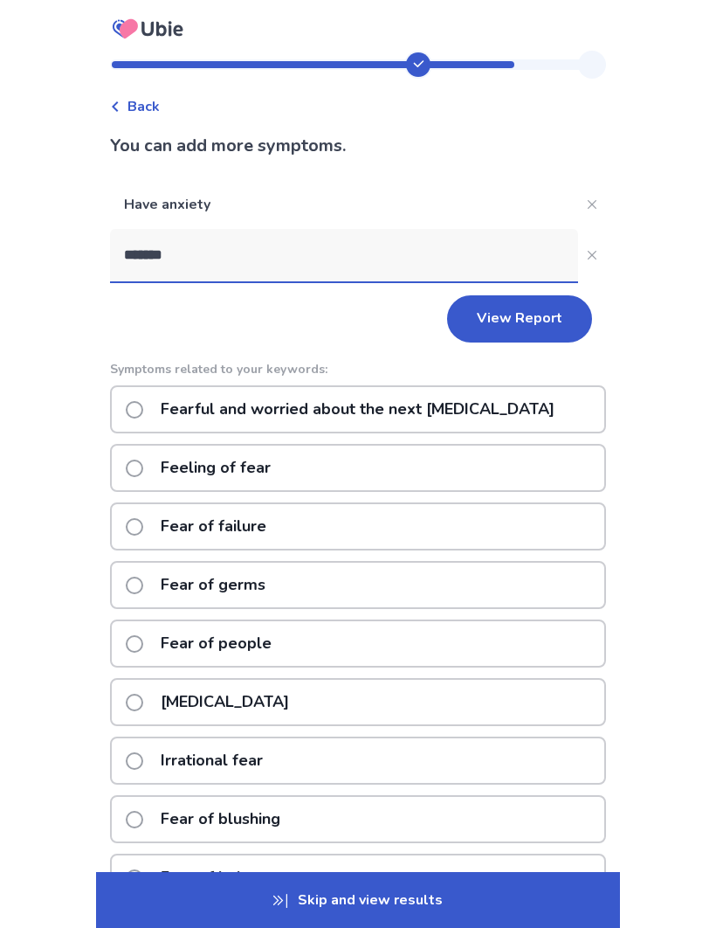
click at [142, 472] on span at bounding box center [134, 467] width 17 height 17
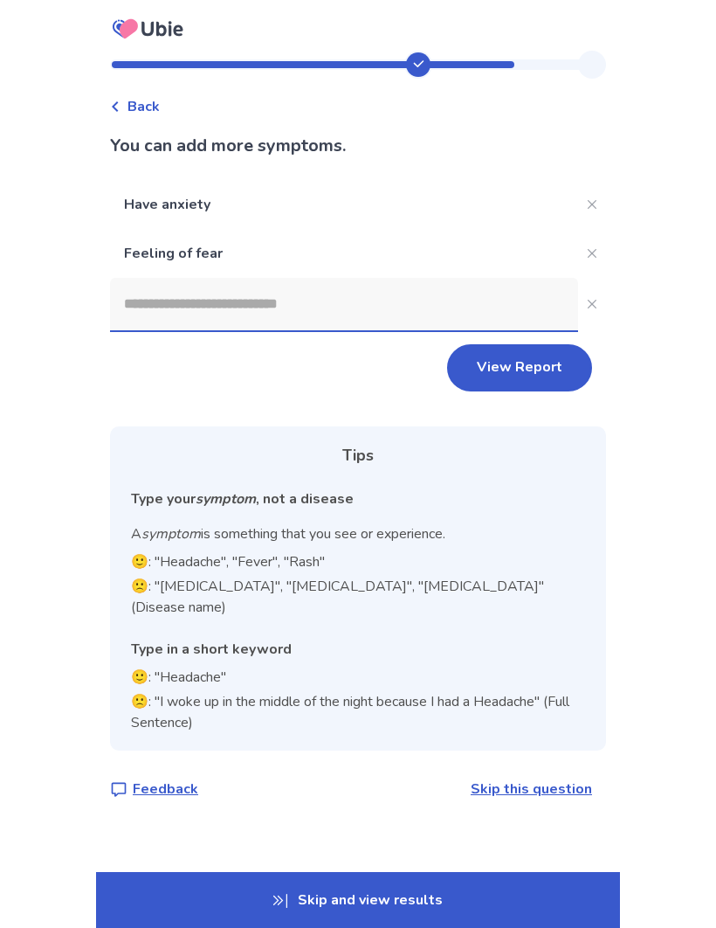
click at [259, 312] on input at bounding box center [344, 304] width 468 height 52
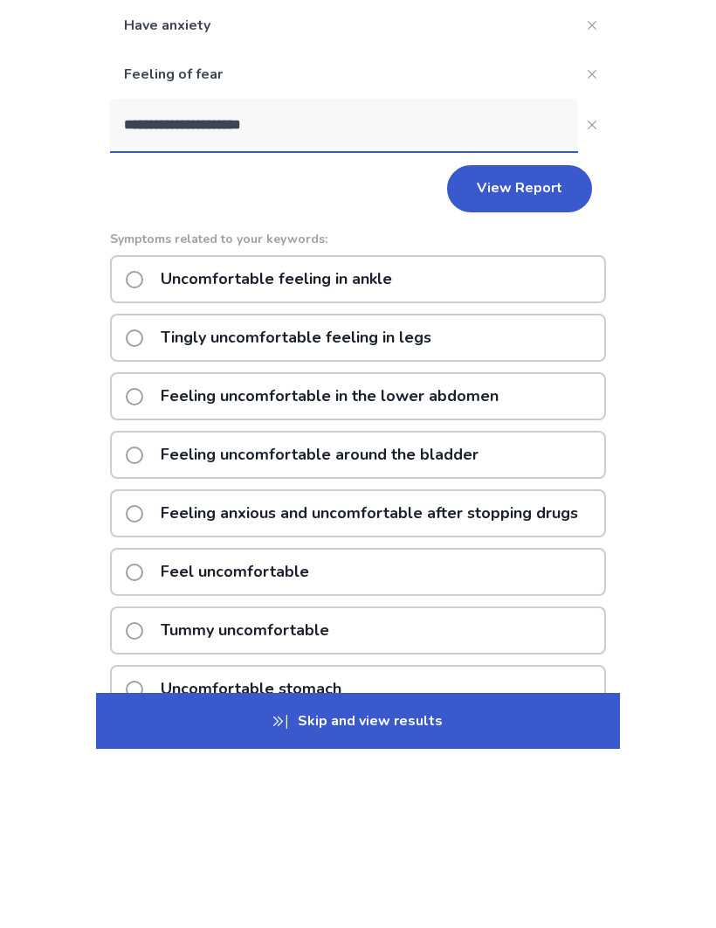
type input "**********"
click at [143, 742] on span at bounding box center [134, 750] width 17 height 17
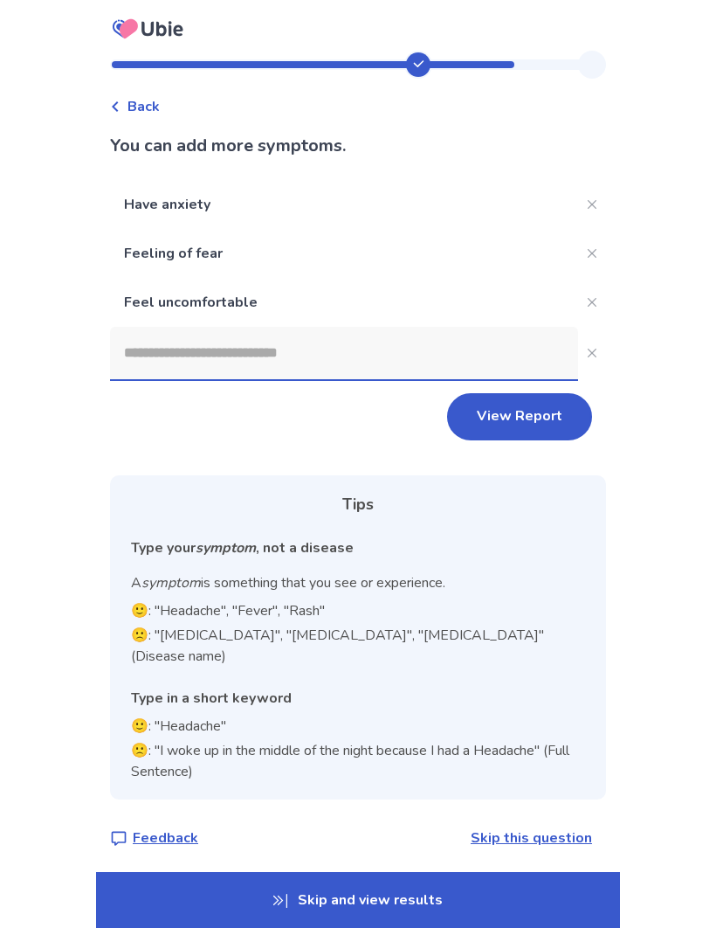
click at [514, 413] on button "View Report" at bounding box center [519, 416] width 145 height 47
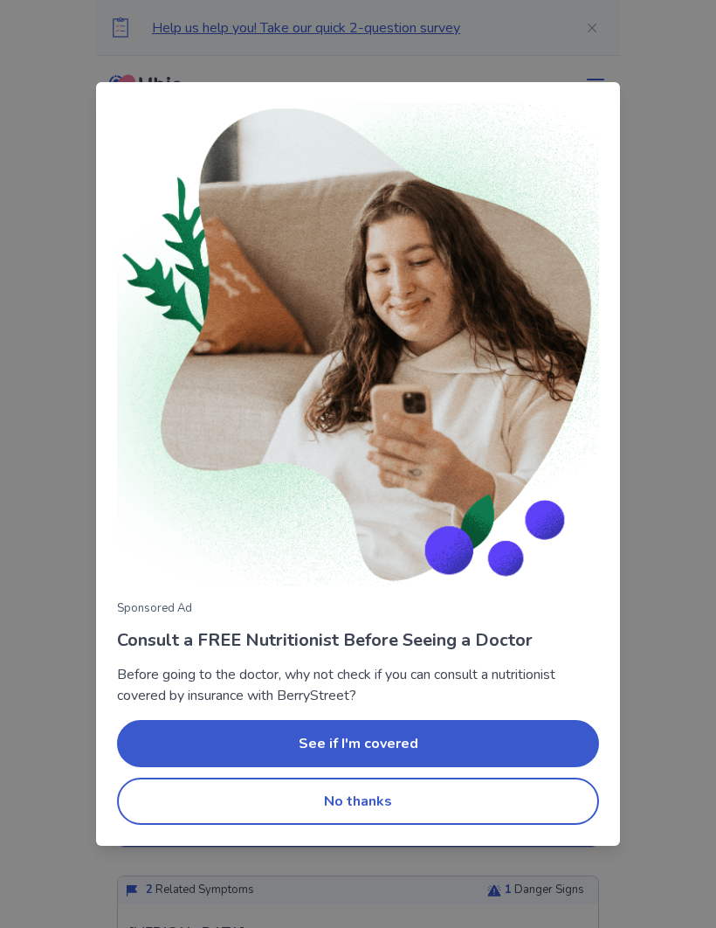
click at [369, 804] on button "No thanks" at bounding box center [358, 800] width 482 height 47
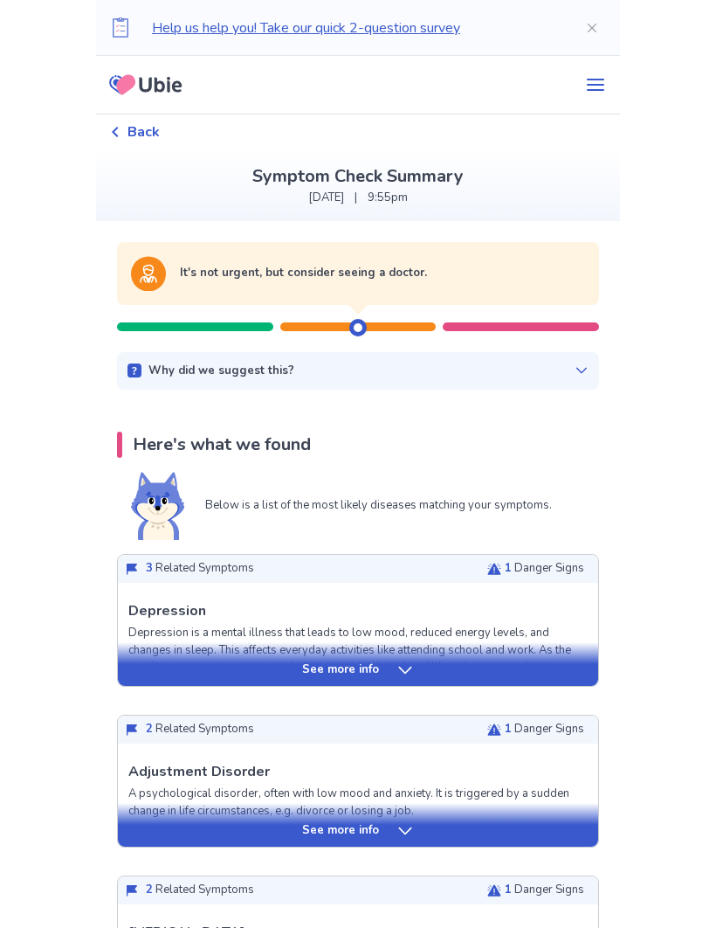
click at [402, 829] on icon at bounding box center [405, 830] width 17 height 17
